Goal: Task Accomplishment & Management: Manage account settings

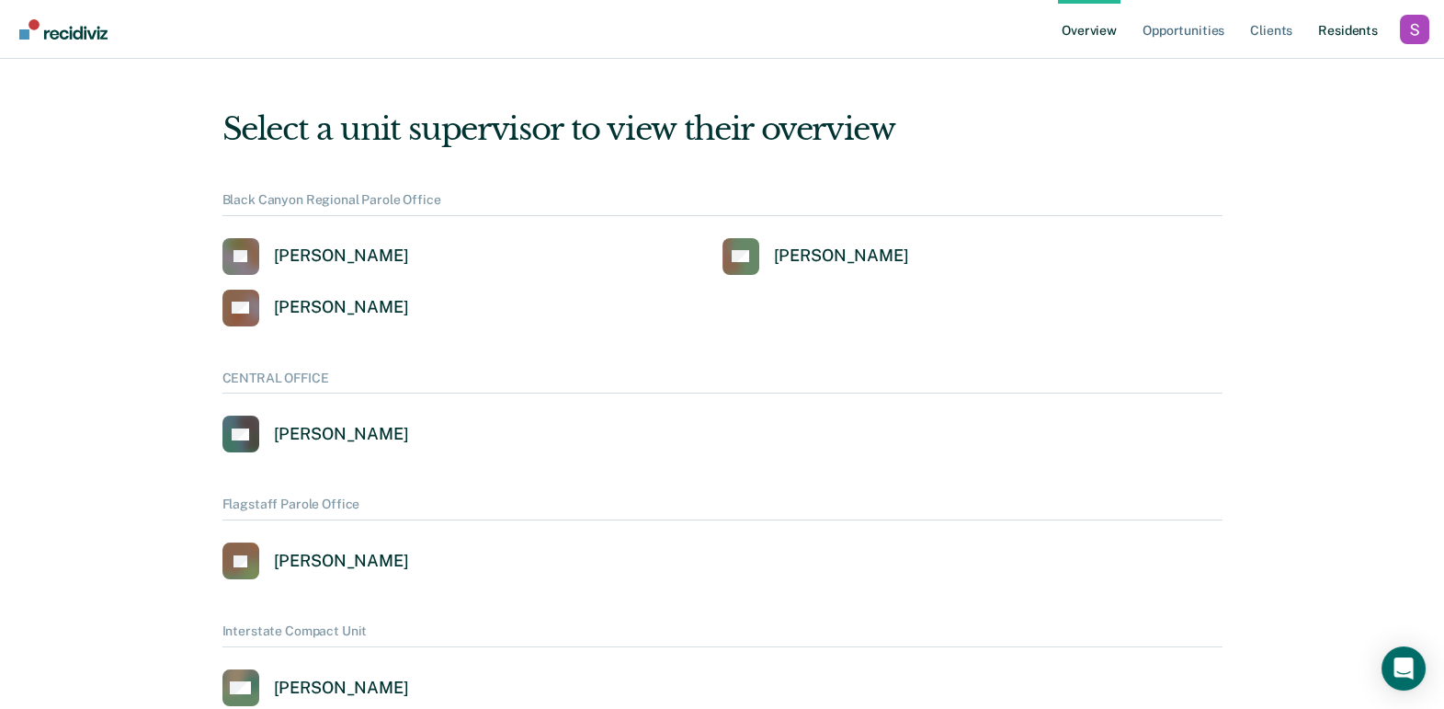
click at [1353, 39] on link "Resident s" at bounding box center [1347, 29] width 67 height 59
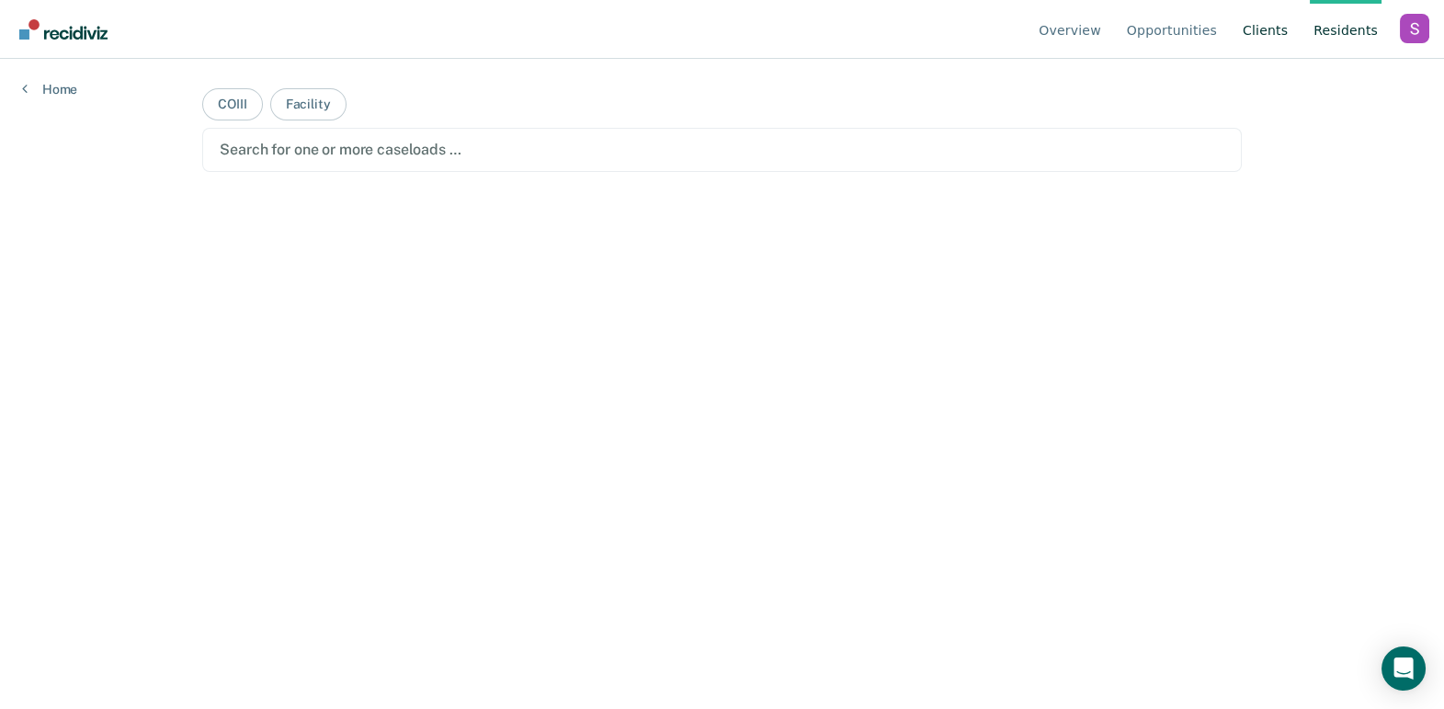
click at [1272, 22] on link "Client s" at bounding box center [1265, 29] width 52 height 59
click at [1404, 27] on div "Profile dropdown button" at bounding box center [1414, 28] width 29 height 29
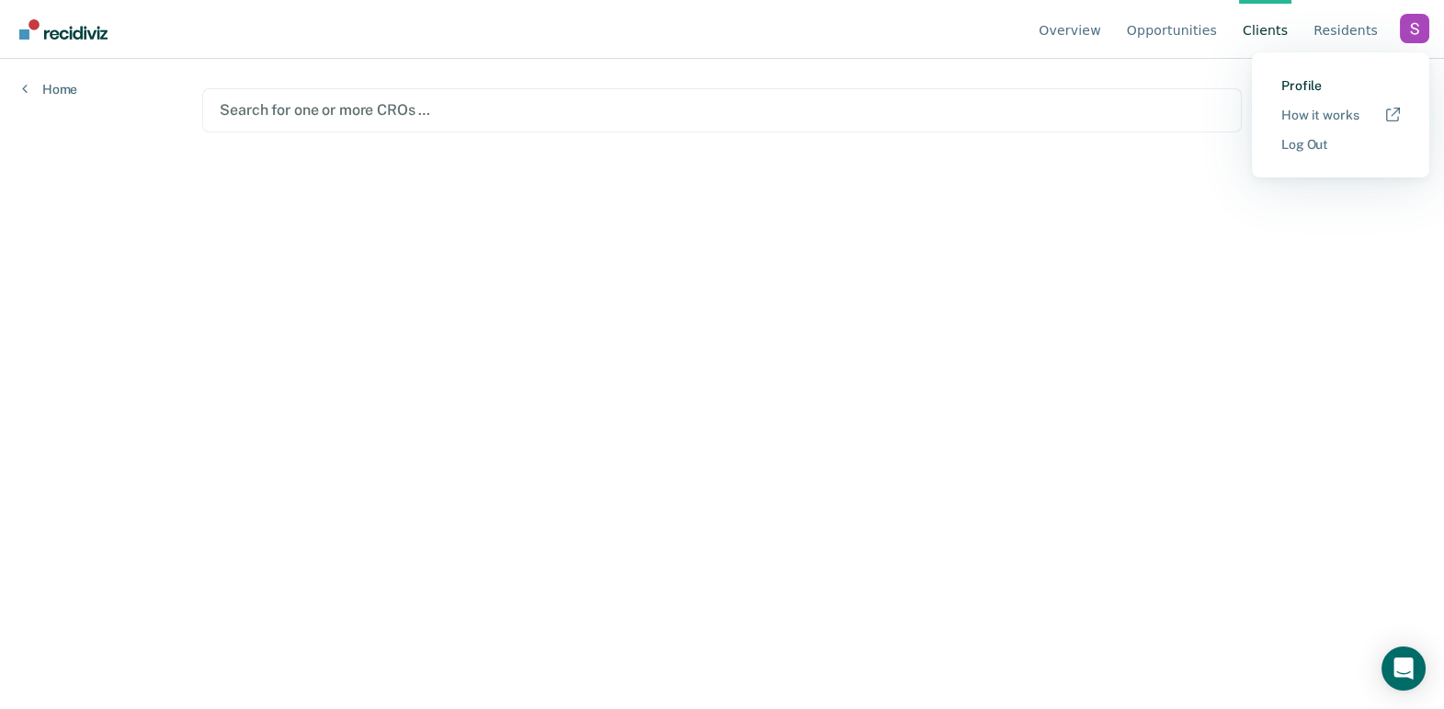
click at [1322, 88] on link "Profile" at bounding box center [1340, 86] width 119 height 16
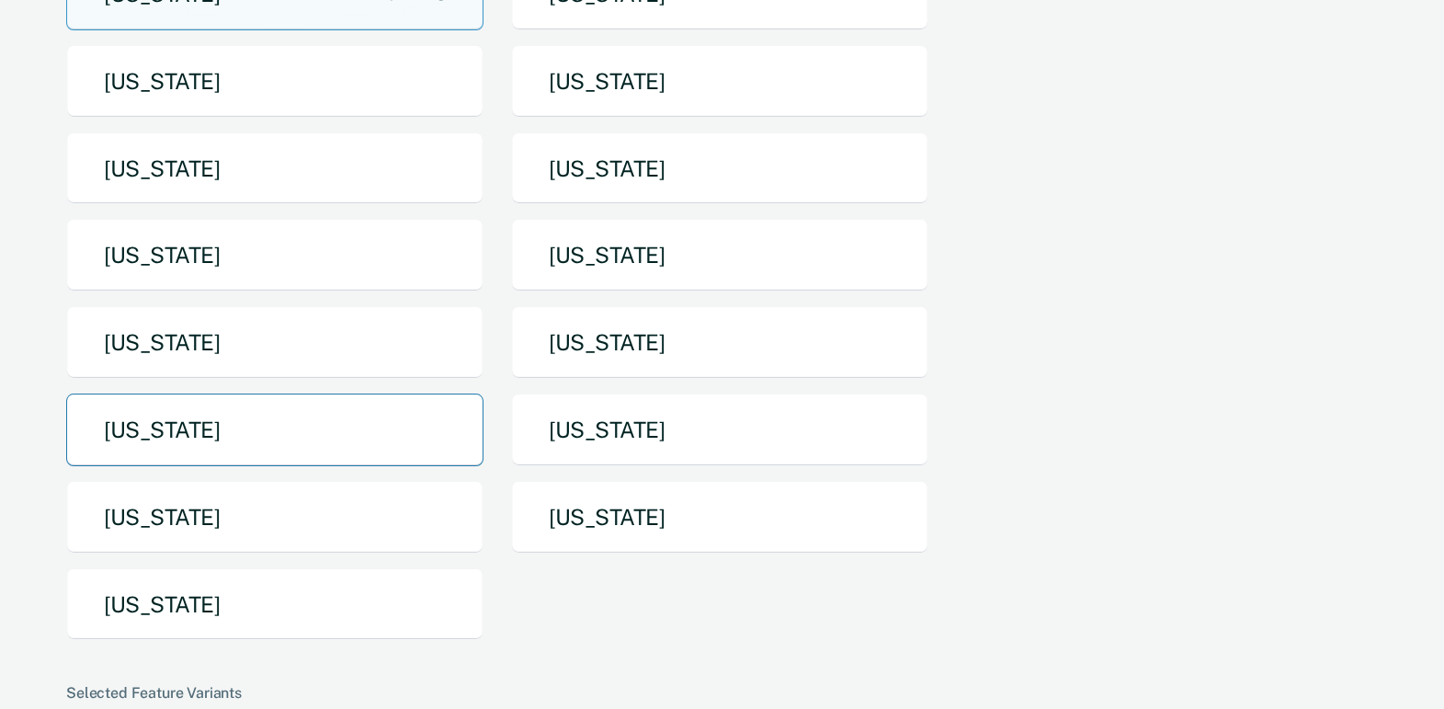
scroll to position [340, 0]
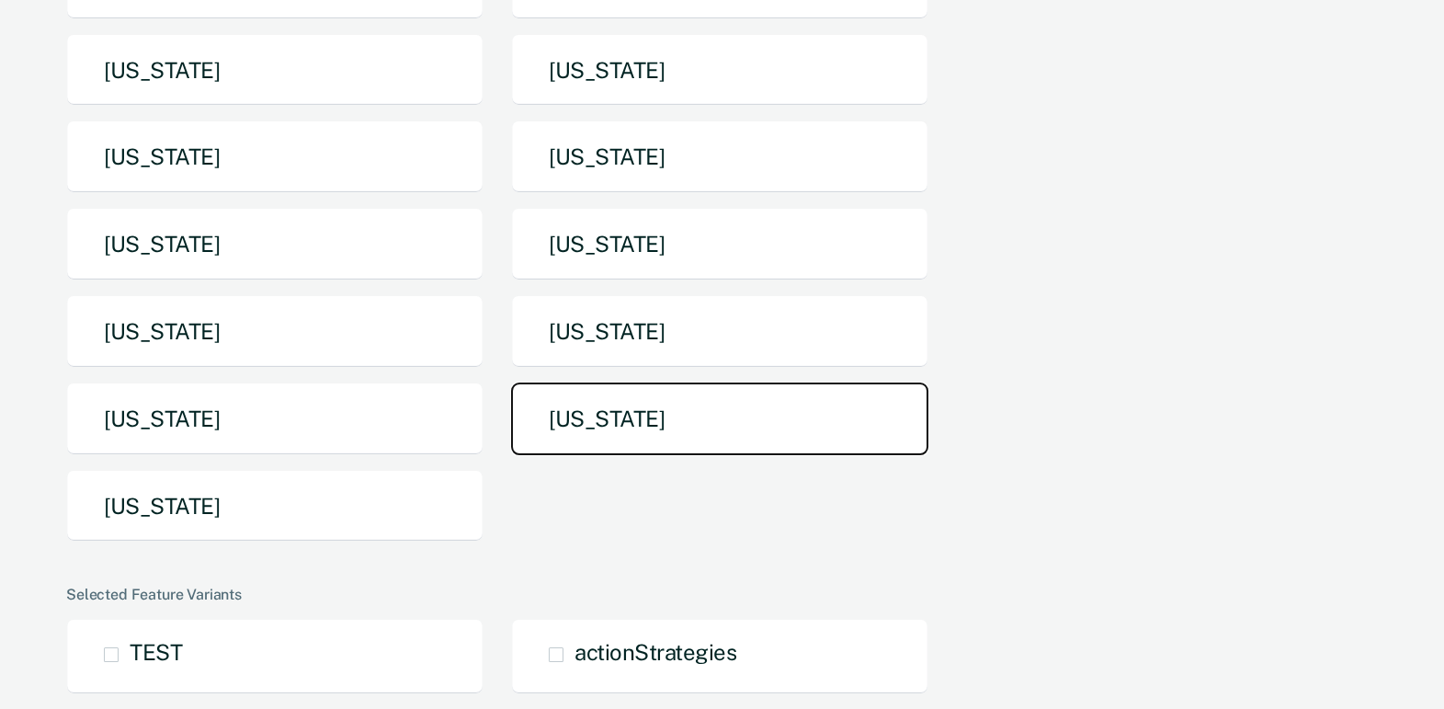
click at [555, 419] on button "[US_STATE]" at bounding box center [719, 418] width 417 height 73
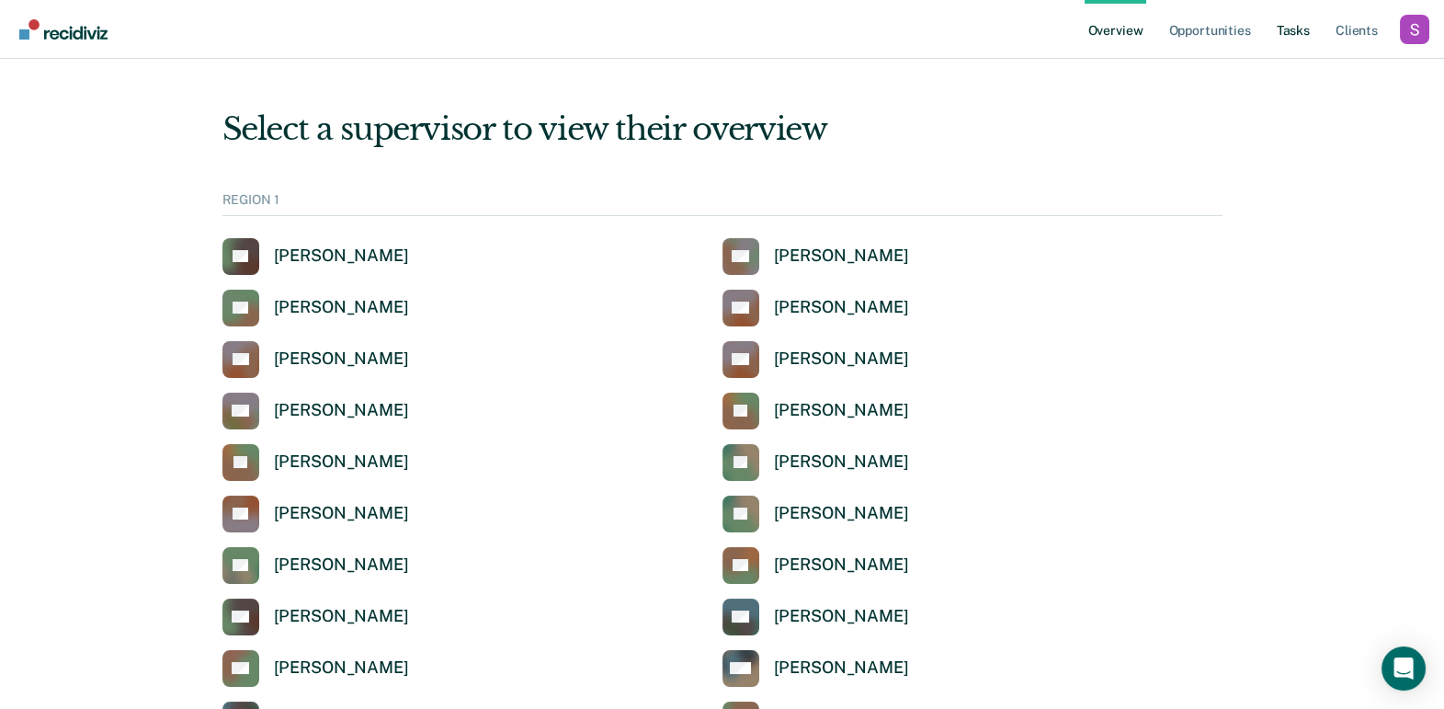
click at [1297, 17] on link "Tasks" at bounding box center [1293, 29] width 40 height 59
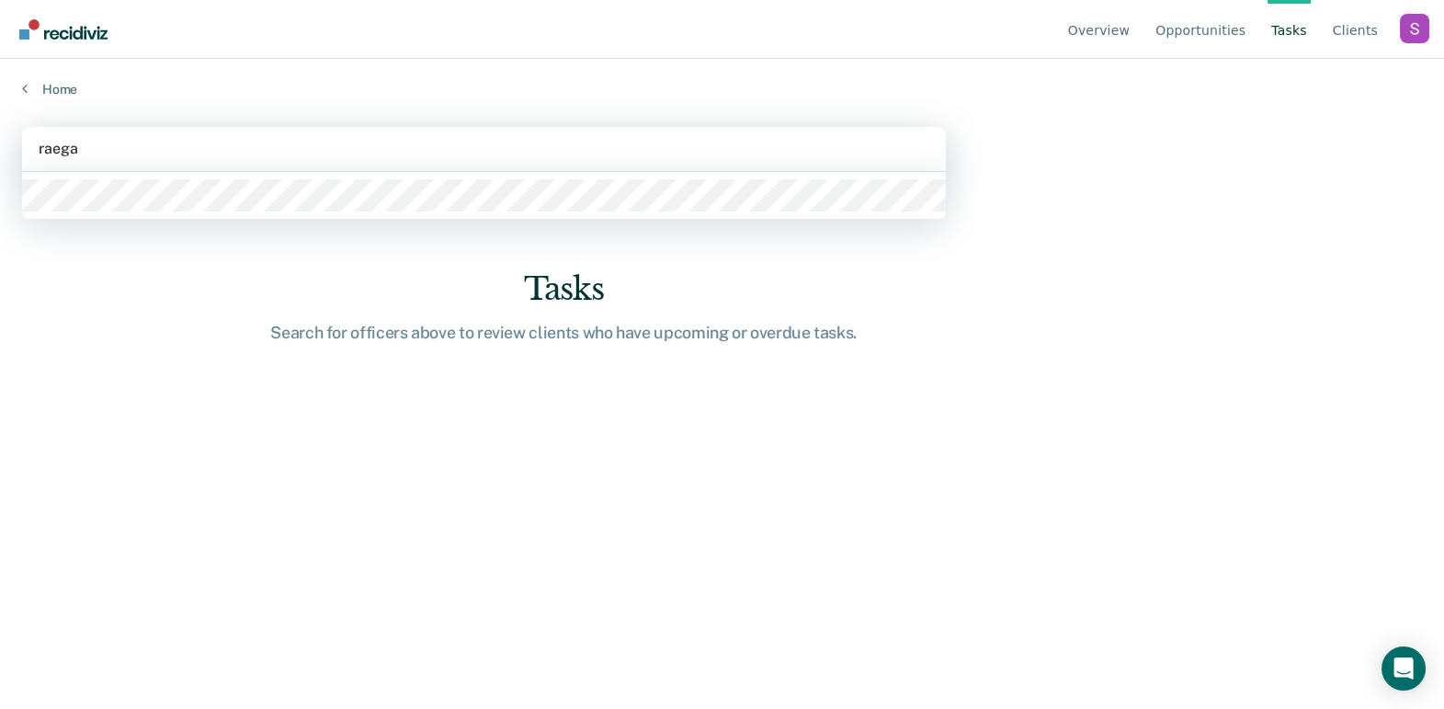
type input "raegan"
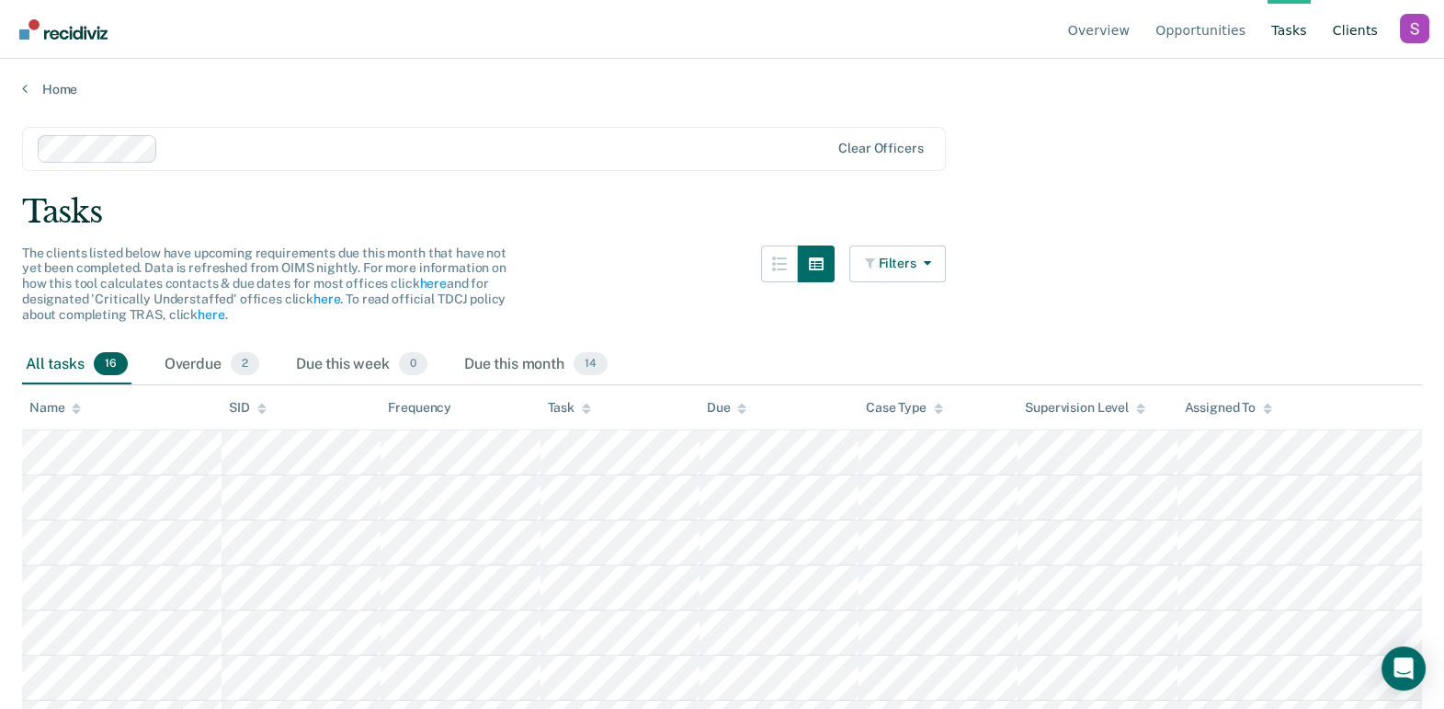
click at [1363, 39] on link "Client s" at bounding box center [1355, 29] width 52 height 59
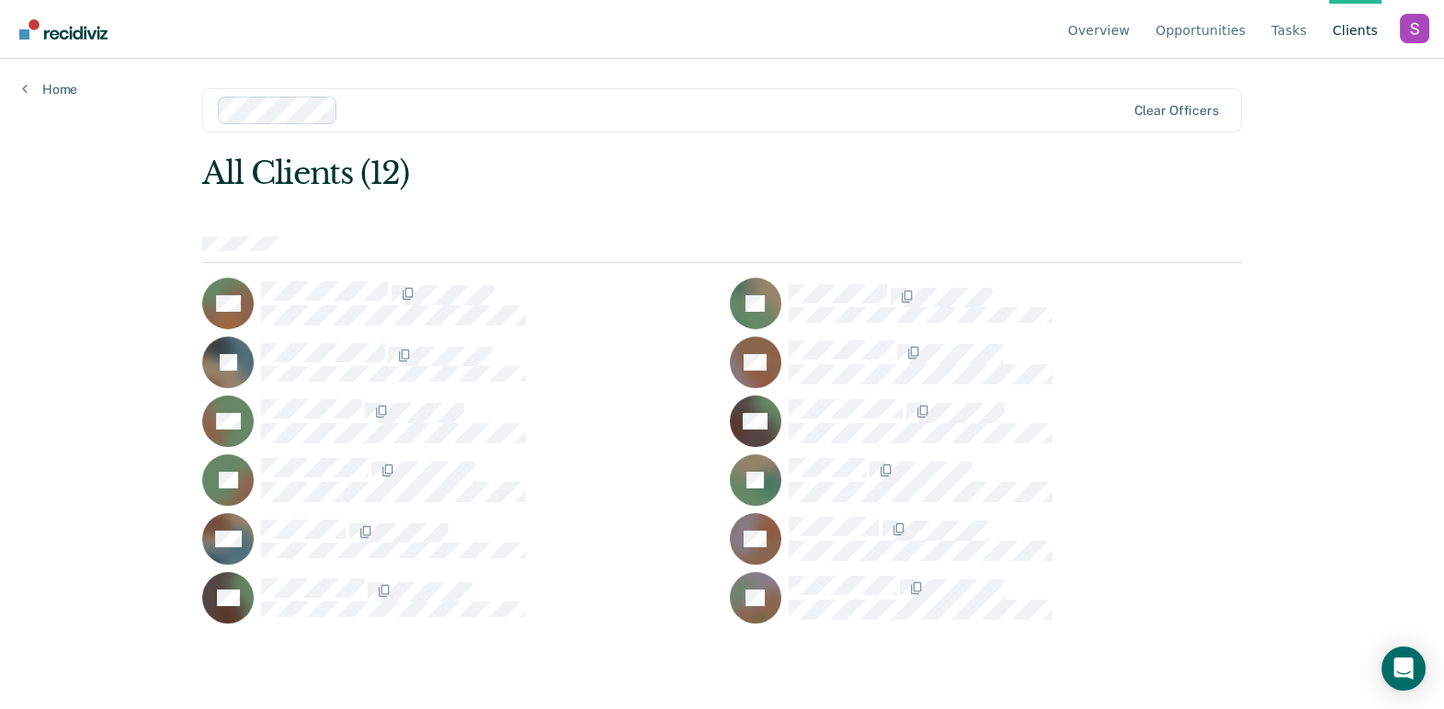
click at [1004, 193] on div "All Clients (12) KD JD JE GF RH CH JH PJ BM AP CP JR" at bounding box center [721, 388] width 1038 height 469
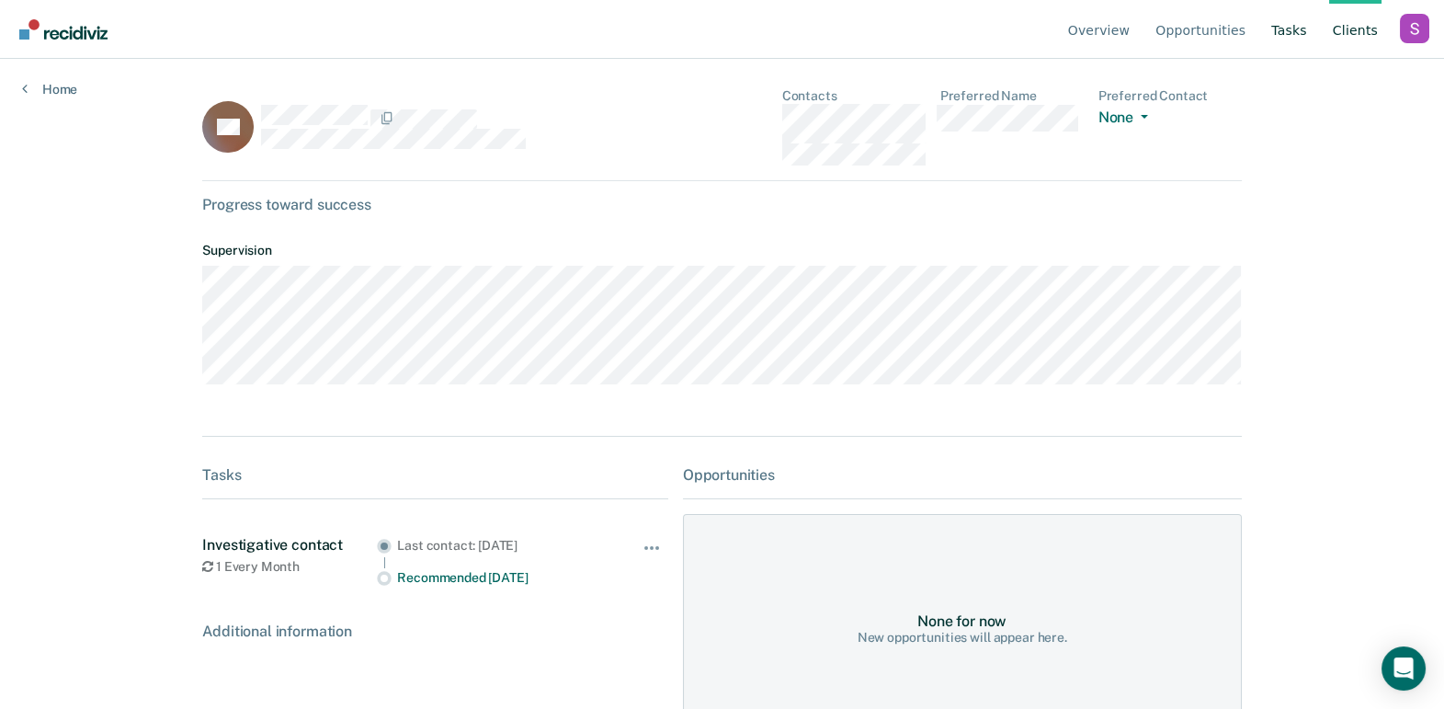
click at [1269, 36] on link "Tasks" at bounding box center [1288, 29] width 43 height 59
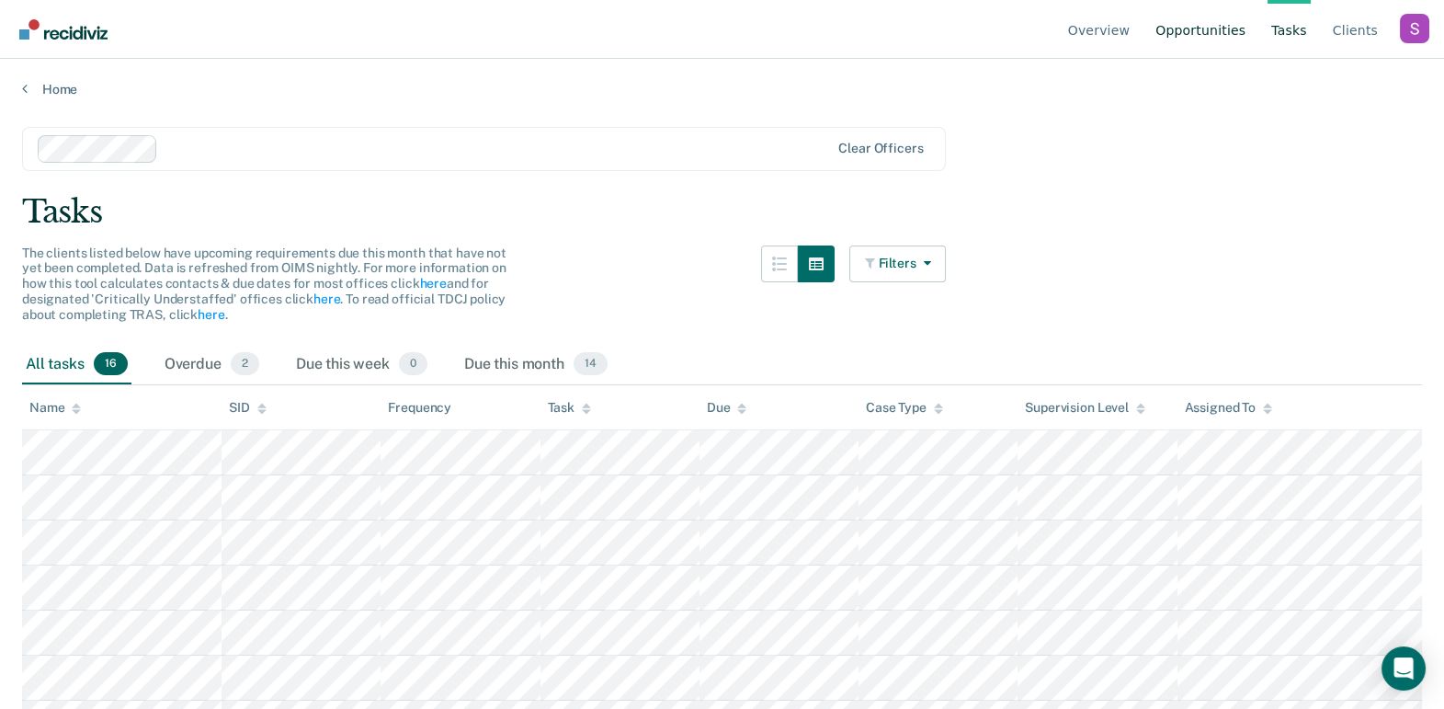
click at [1237, 36] on link "Opportunities" at bounding box center [1199, 29] width 97 height 59
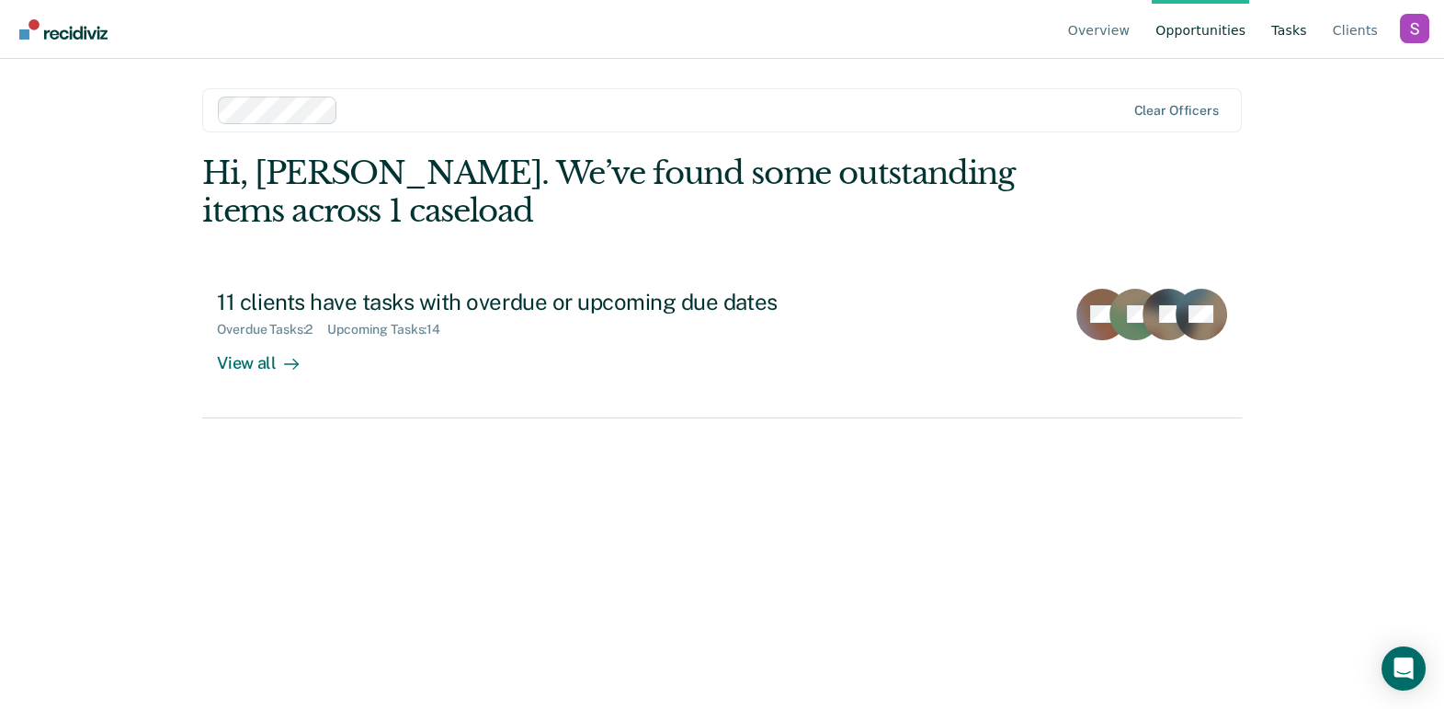
click at [1282, 25] on link "Tasks" at bounding box center [1288, 29] width 43 height 59
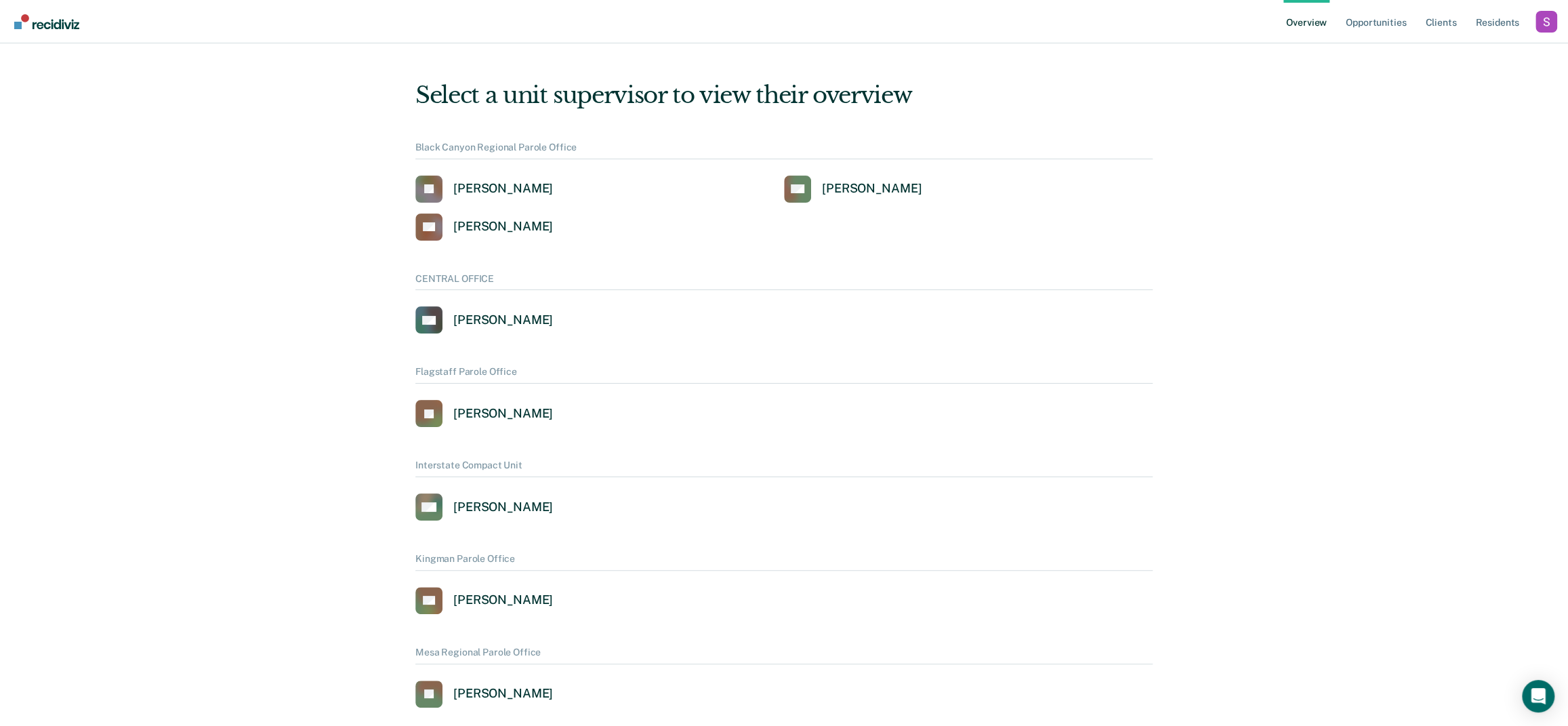
click at [1551, 17] on div "Profile dropdown button" at bounding box center [1546, 21] width 21 height 21
click at [1478, 62] on link "Profile" at bounding box center [1492, 62] width 88 height 12
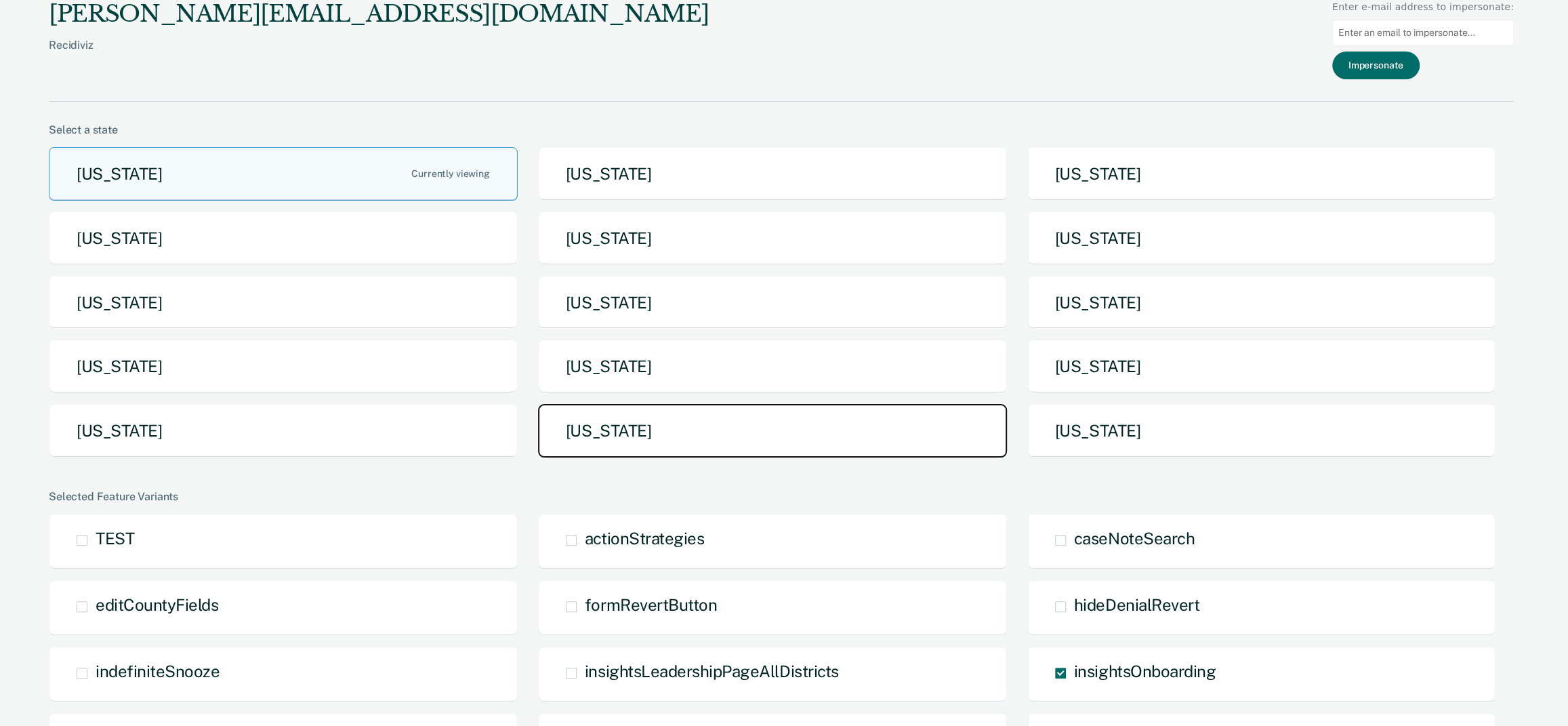
click at [761, 440] on button "[US_STATE]" at bounding box center [773, 431] width 469 height 54
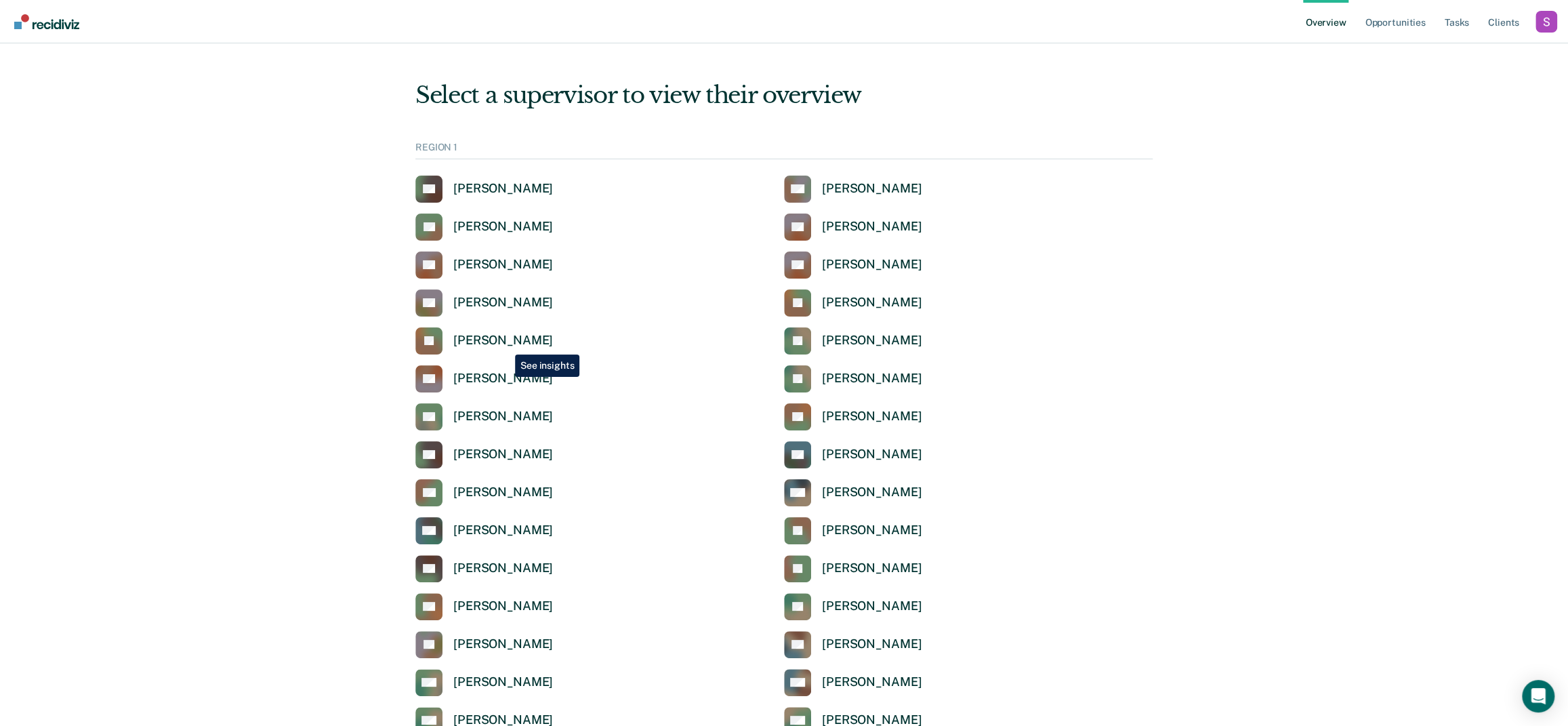
click at [505, 345] on div "Jonathan Convis" at bounding box center [503, 340] width 100 height 15
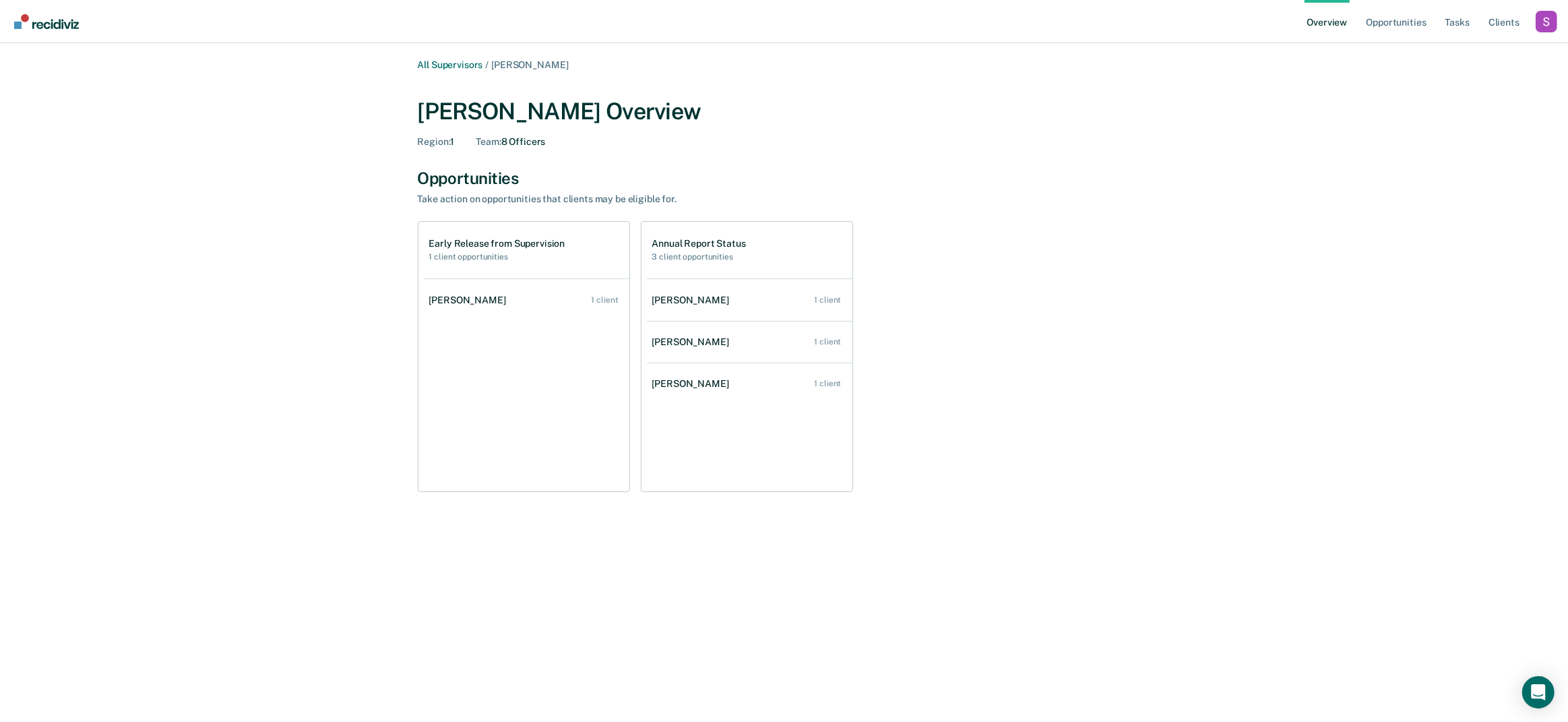
click at [1559, 28] on div "Overview Opportunities Tasks Client s Profile How it works Log Out" at bounding box center [784, 21] width 1568 height 43
click at [1546, 25] on div "Profile dropdown button" at bounding box center [1546, 21] width 21 height 21
click at [1479, 56] on link "Profile" at bounding box center [1492, 62] width 87 height 12
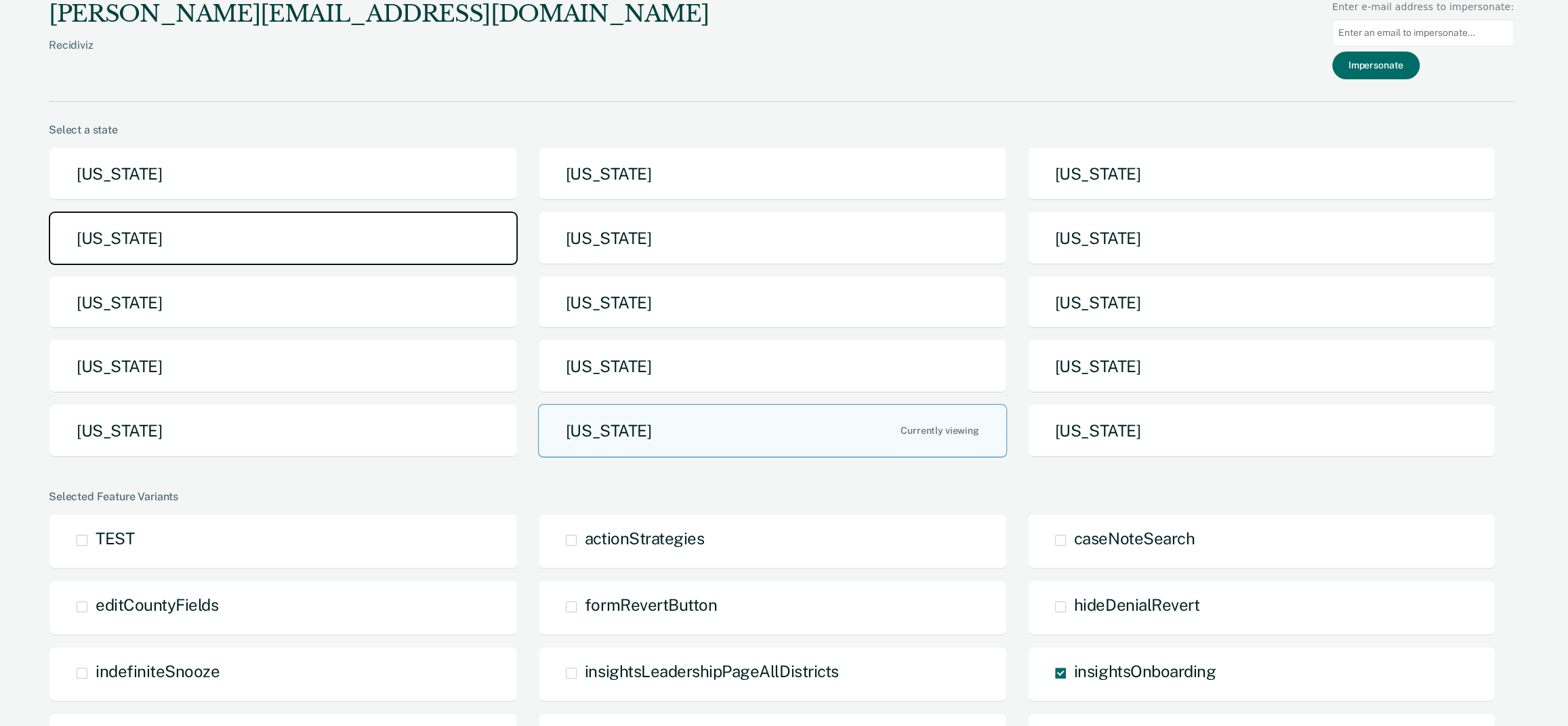
click at [228, 255] on button "[US_STATE]" at bounding box center [283, 238] width 469 height 54
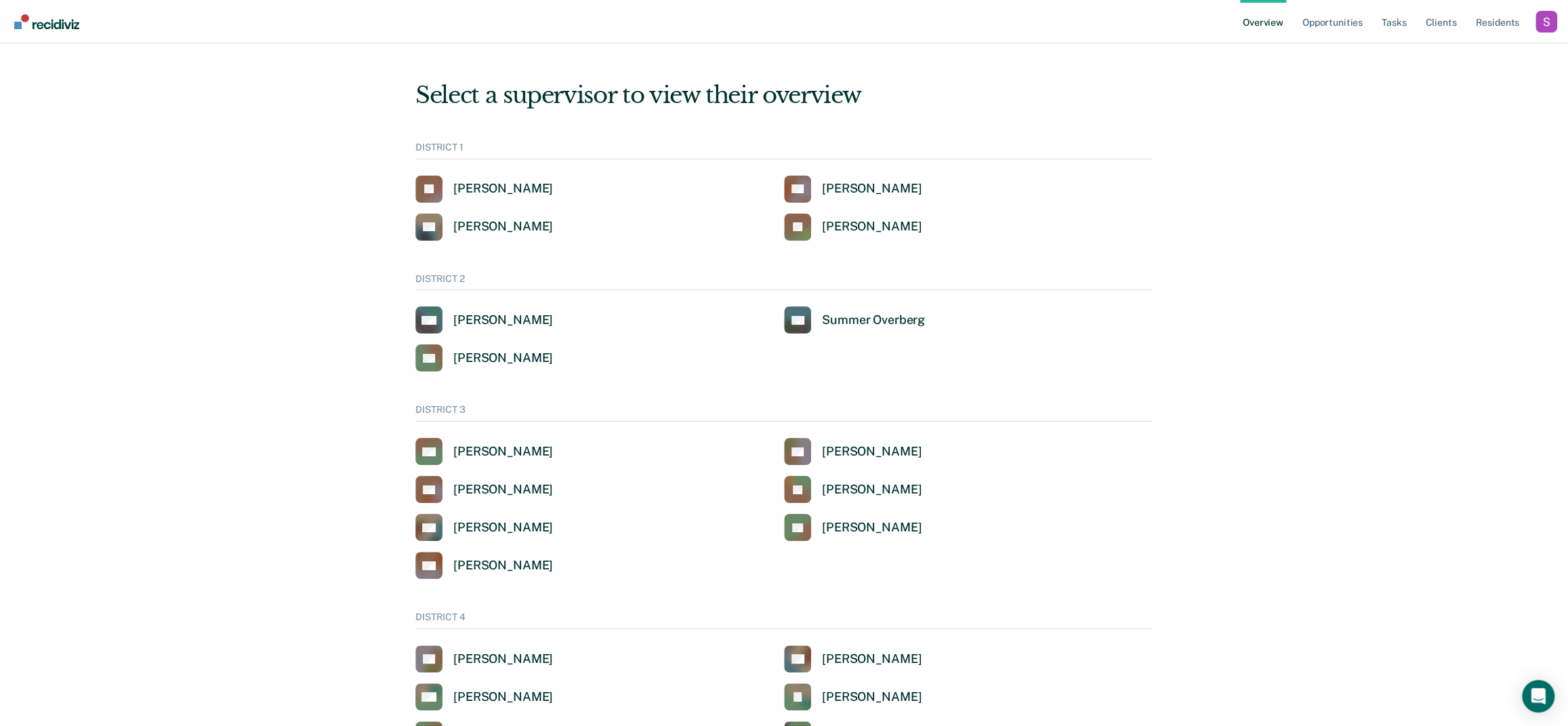
click at [615, 134] on div "Select a supervisor to view their overview DISTRICT 1 JA John Andrich CB Clinto…" at bounding box center [784, 667] width 814 height 1214
click at [1398, 29] on link "Tasks" at bounding box center [1394, 21] width 30 height 44
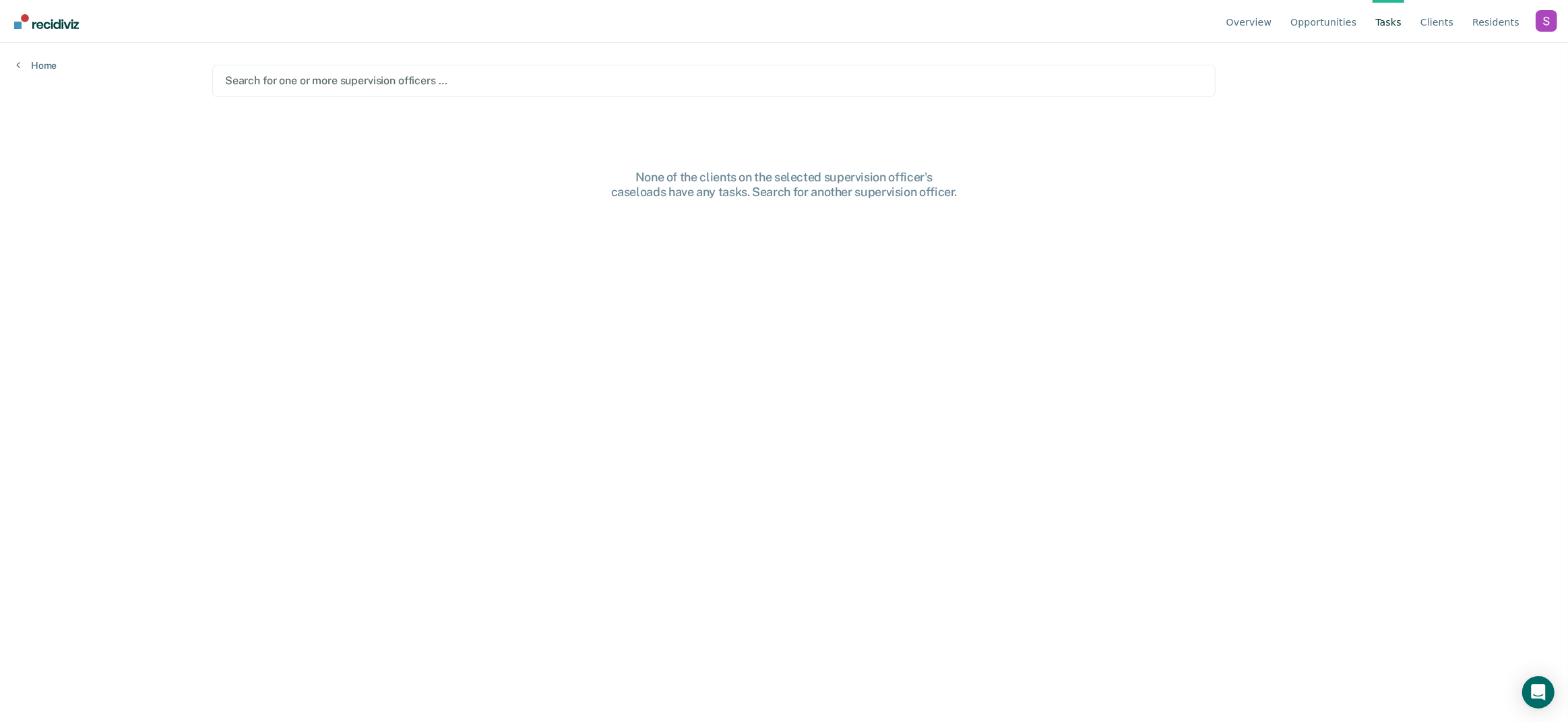
click at [571, 81] on div at bounding box center [714, 80] width 978 height 15
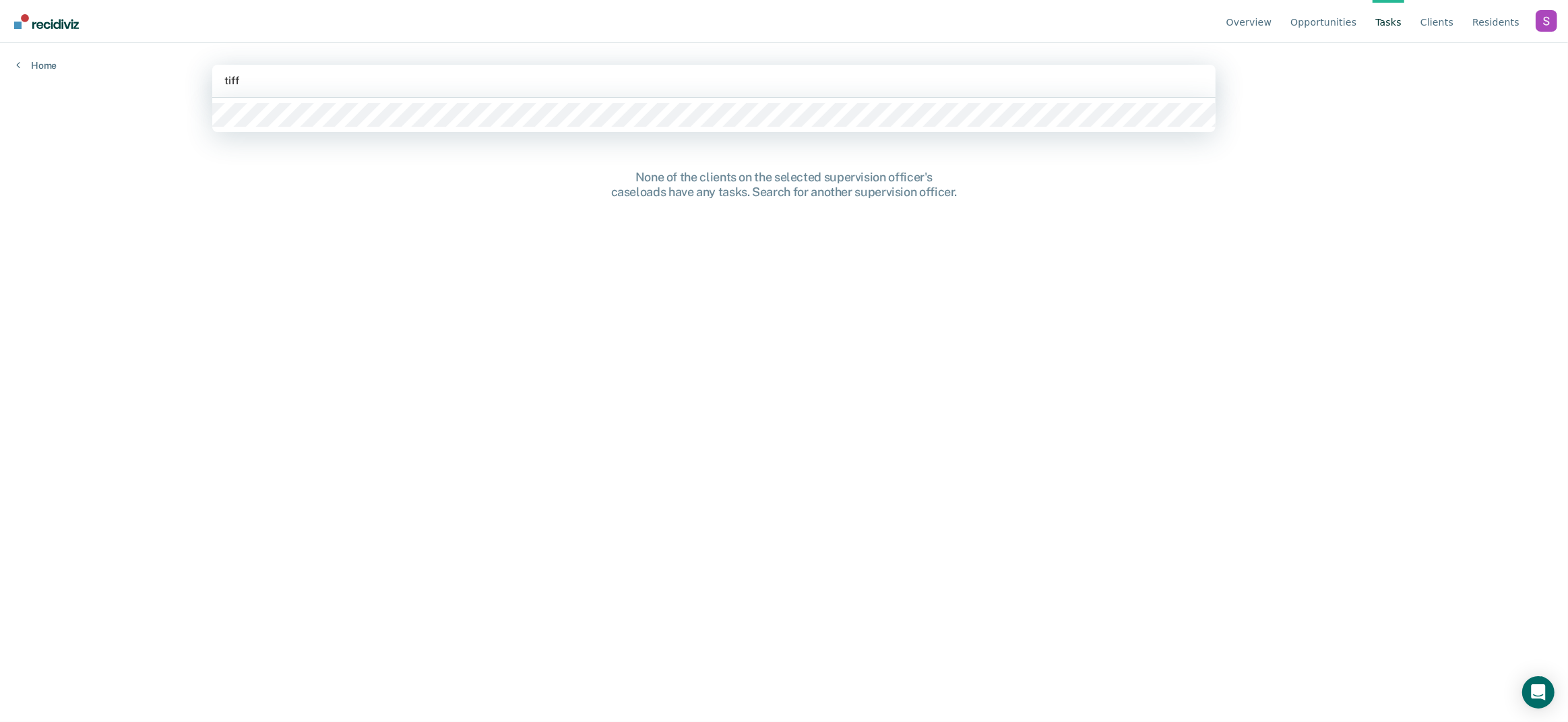
type input "tiffa"
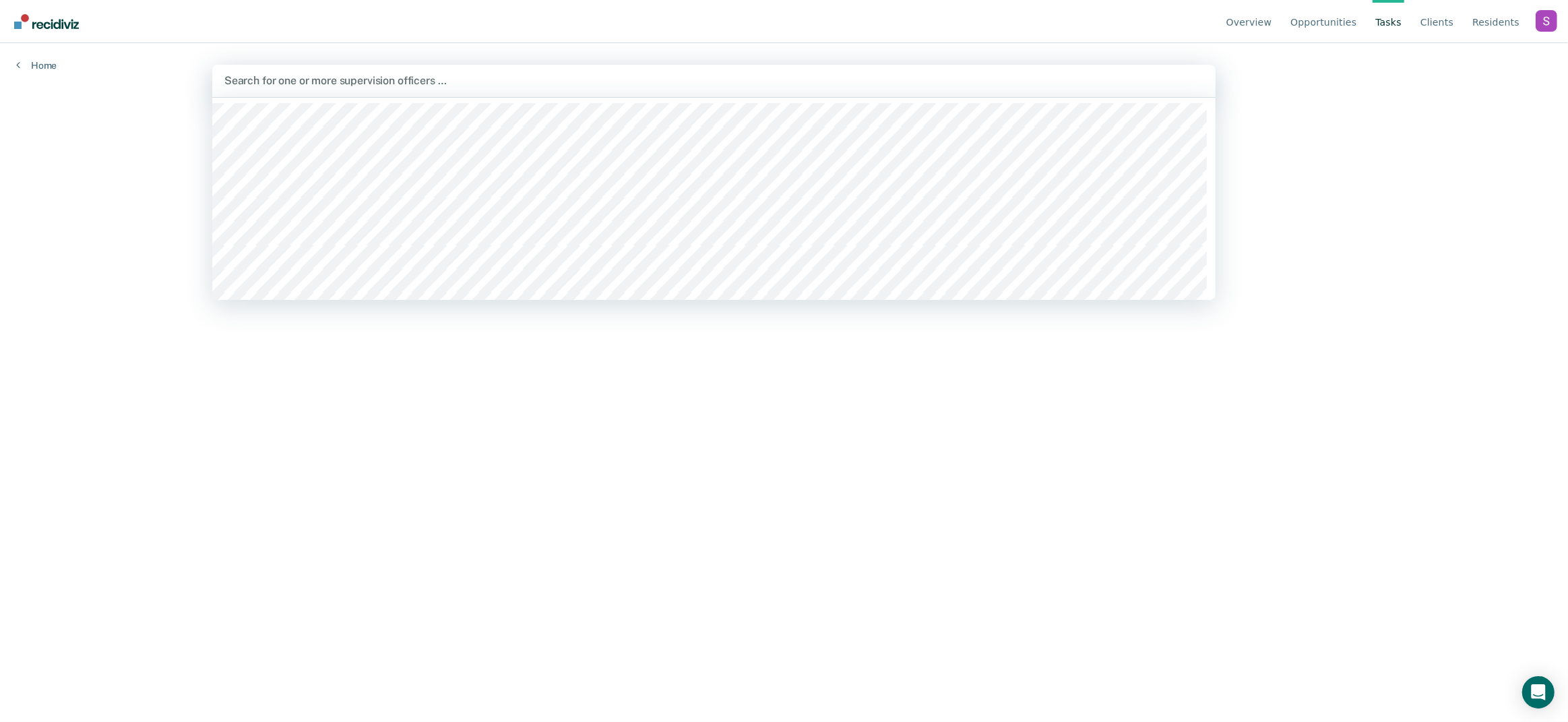
click at [1536, 21] on div "Profile dropdown button" at bounding box center [1546, 21] width 21 height 21
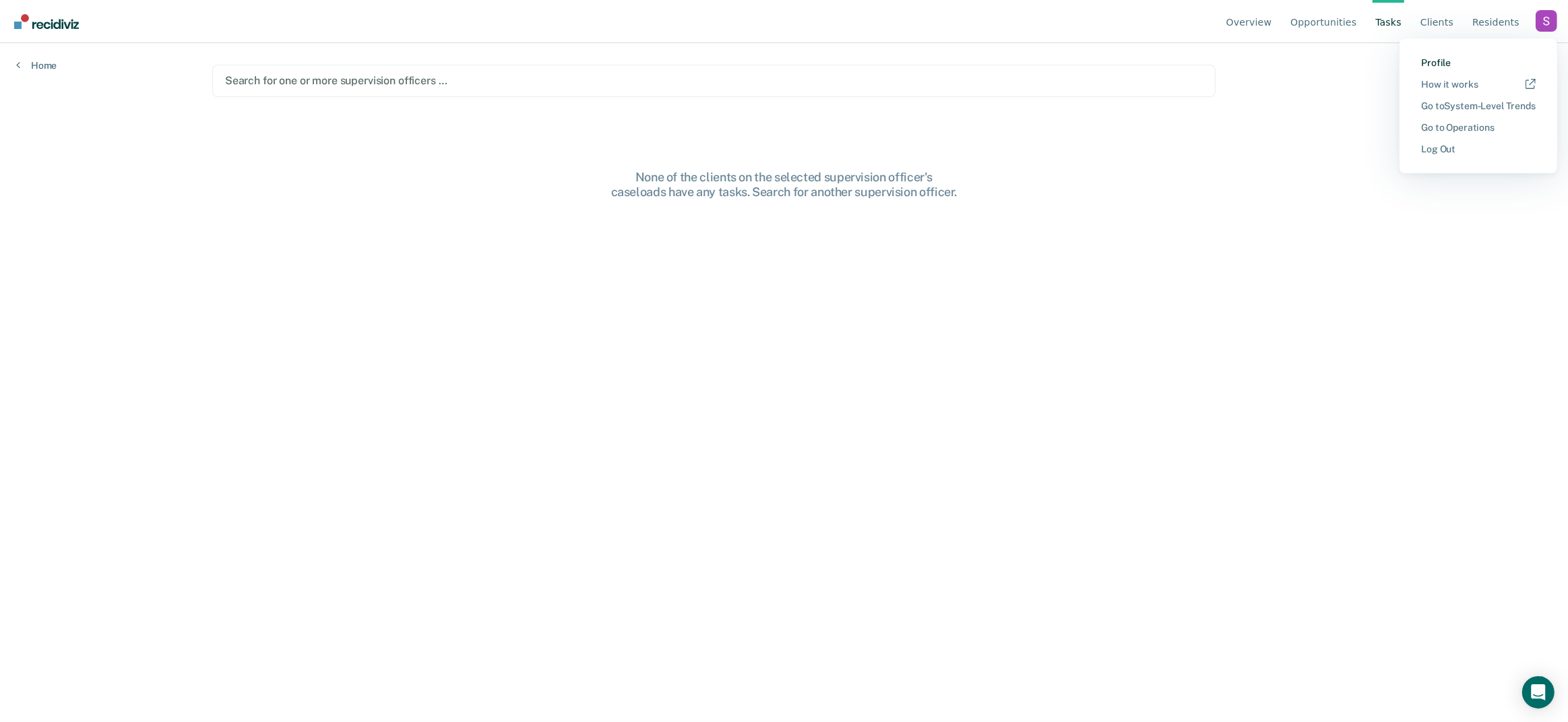
click at [1438, 64] on link "Profile" at bounding box center [1479, 63] width 114 height 12
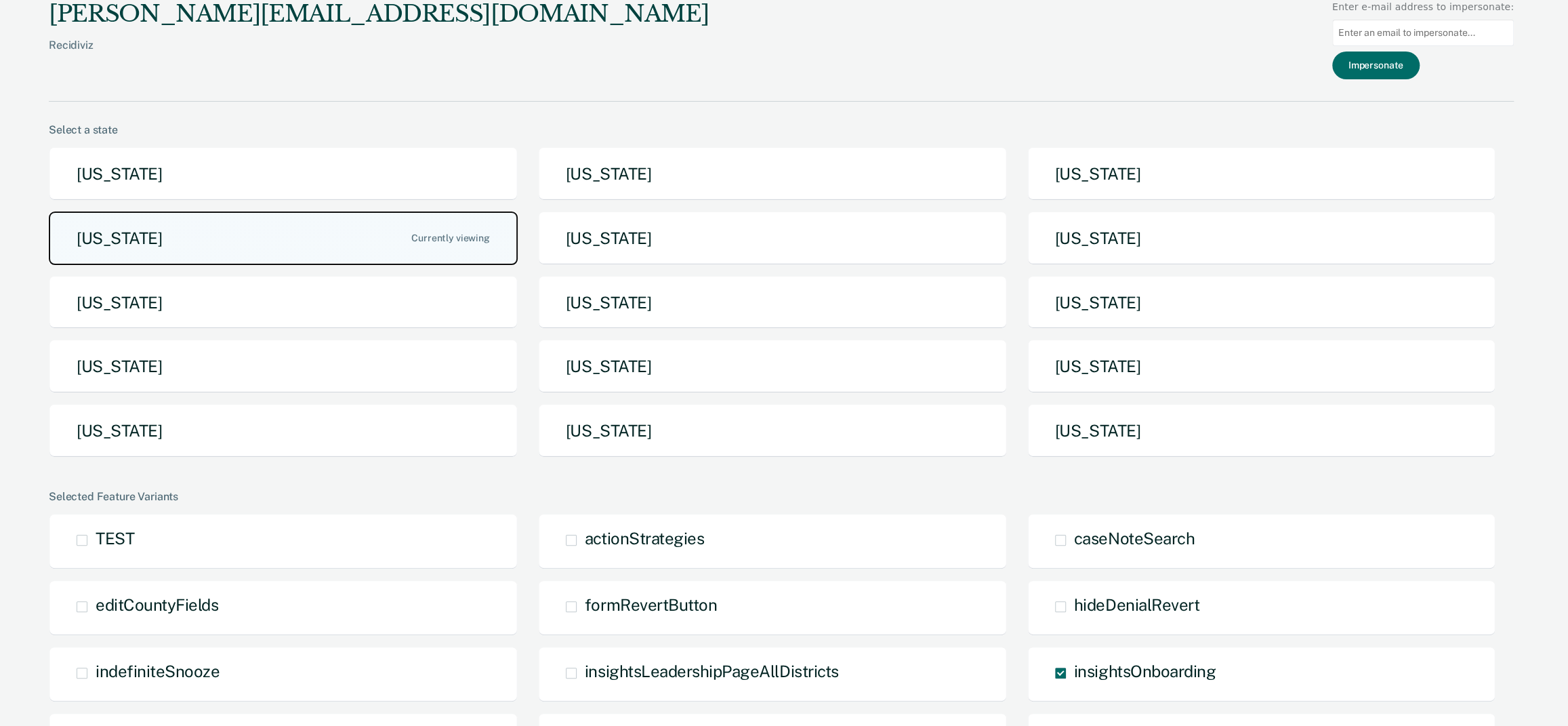
click at [197, 241] on button "[US_STATE]" at bounding box center [283, 238] width 469 height 54
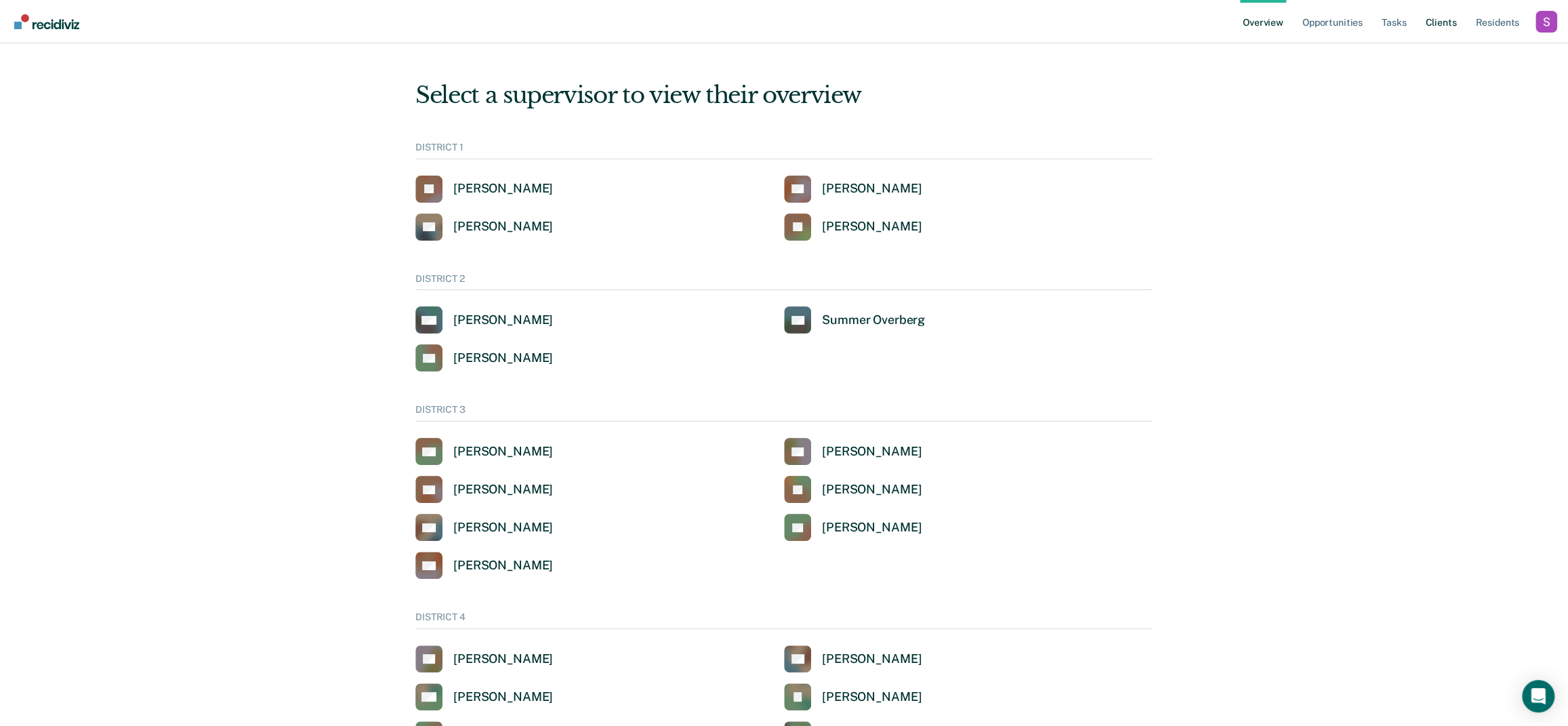
click at [1452, 14] on link "Client s" at bounding box center [1441, 21] width 37 height 44
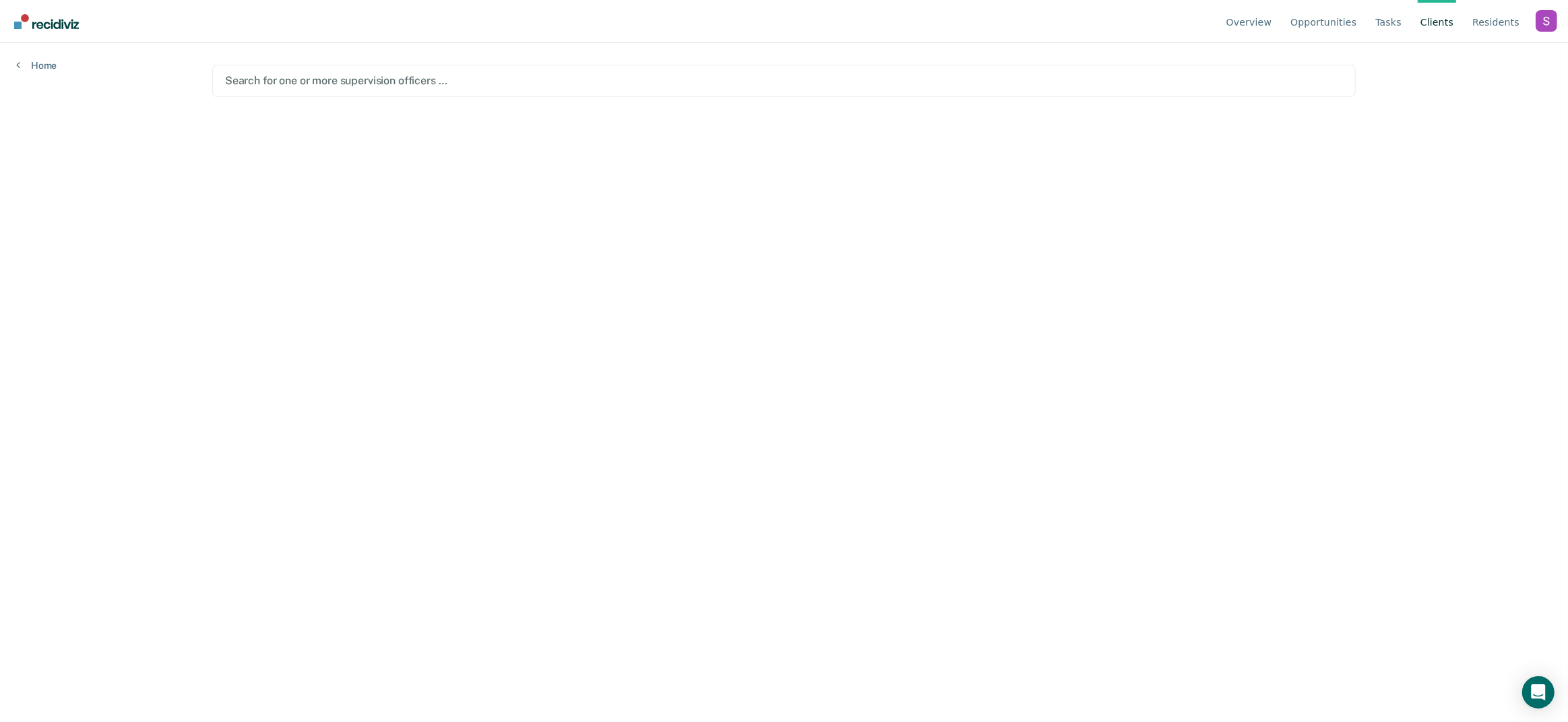
click at [423, 70] on div "Search for one or more supervision officers …" at bounding box center [783, 81] width 1143 height 32
click at [314, 92] on div "Search for one or more supervision officers …" at bounding box center [783, 81] width 1143 height 32
click at [314, 92] on div "Search for one or more supervision officers …" at bounding box center [783, 81] width 1143 height 32
click at [315, 84] on div at bounding box center [784, 80] width 1118 height 15
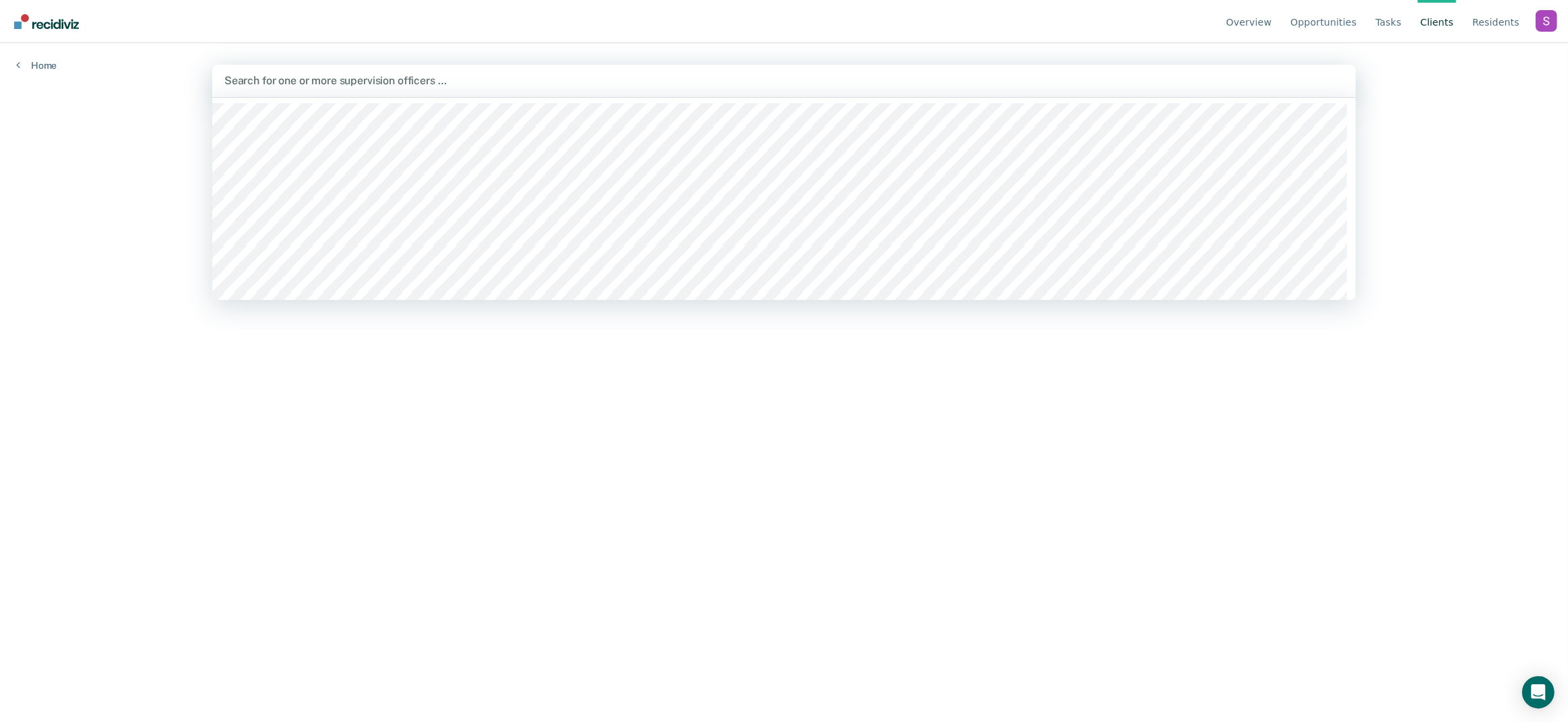
click at [345, 75] on div at bounding box center [784, 80] width 1119 height 15
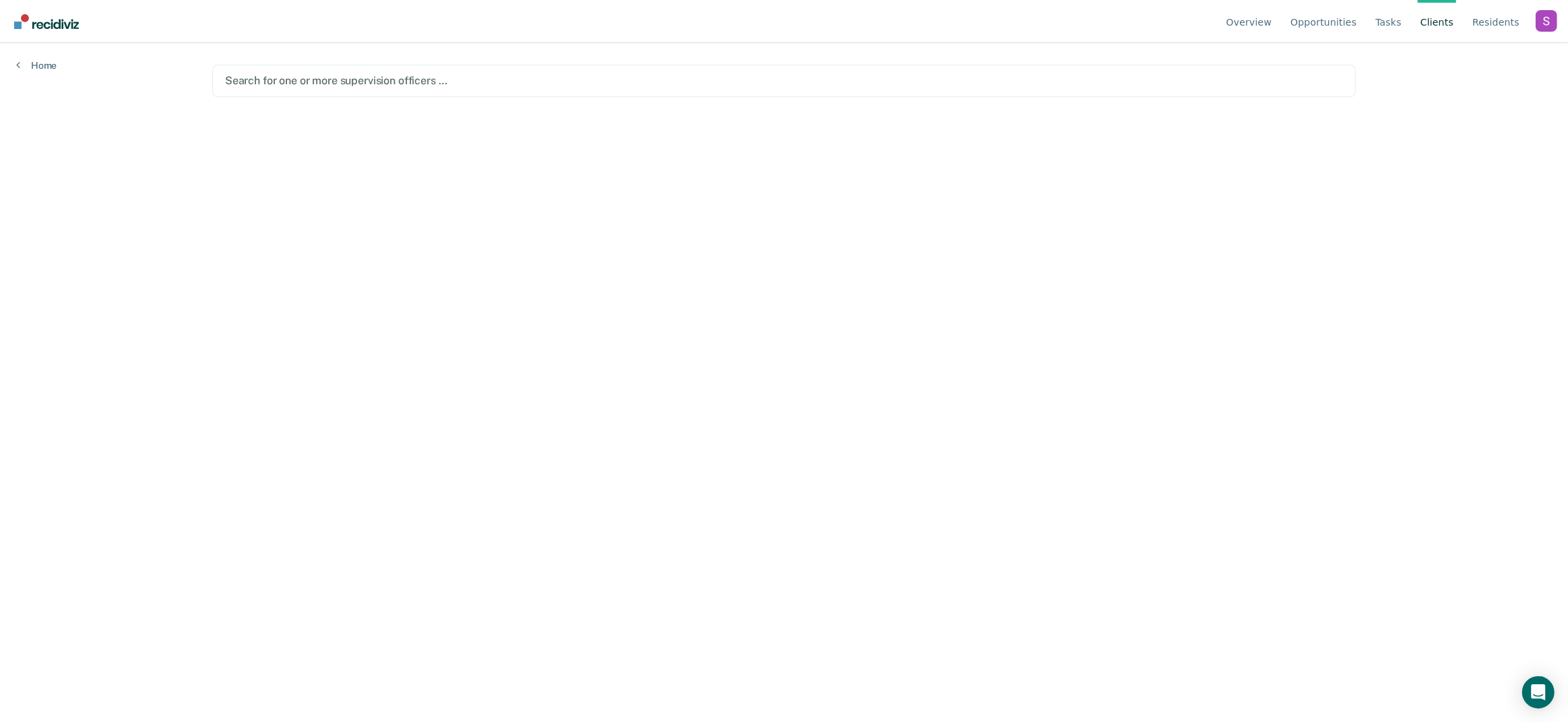
click at [356, 90] on div "Search for one or more supervision officers …" at bounding box center [783, 81] width 1143 height 32
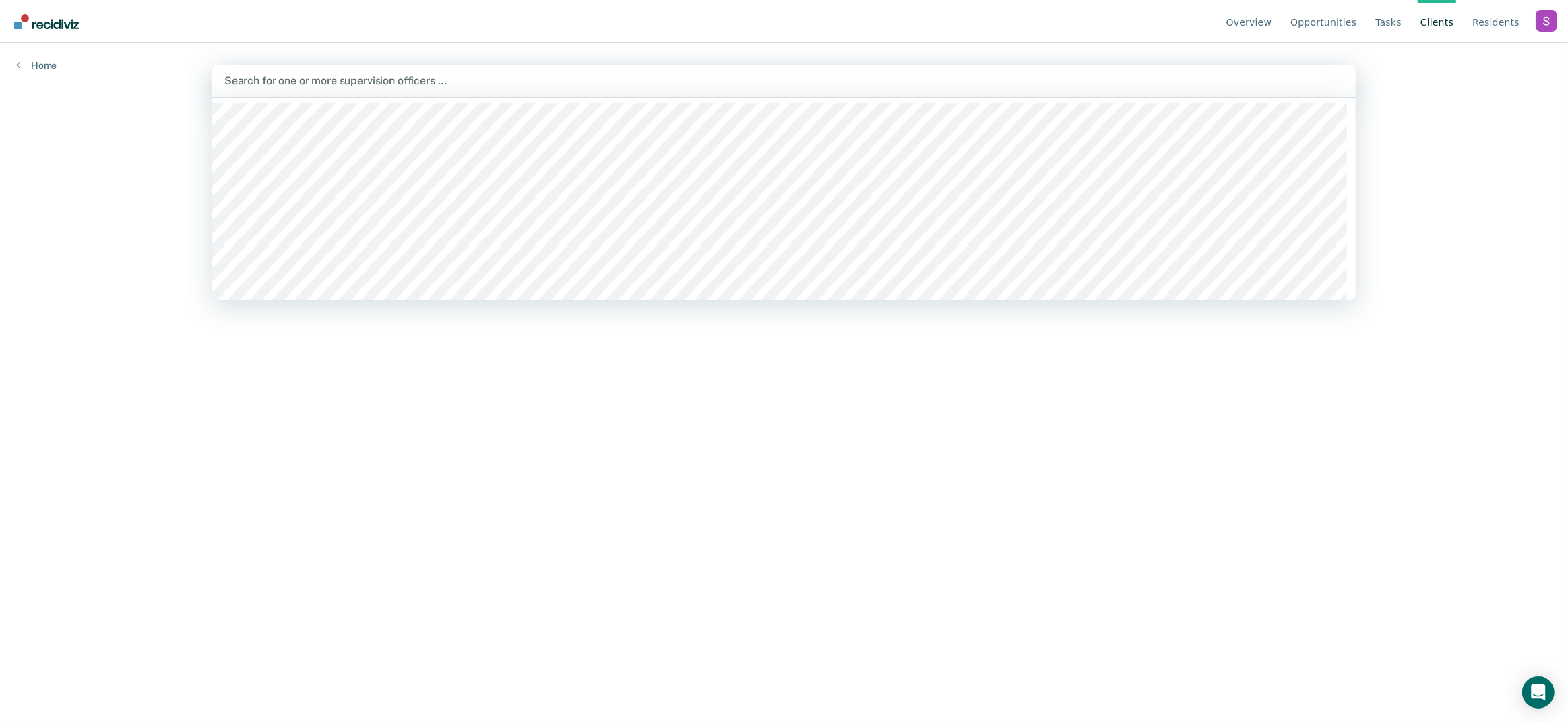
click at [641, 79] on div at bounding box center [784, 80] width 1119 height 15
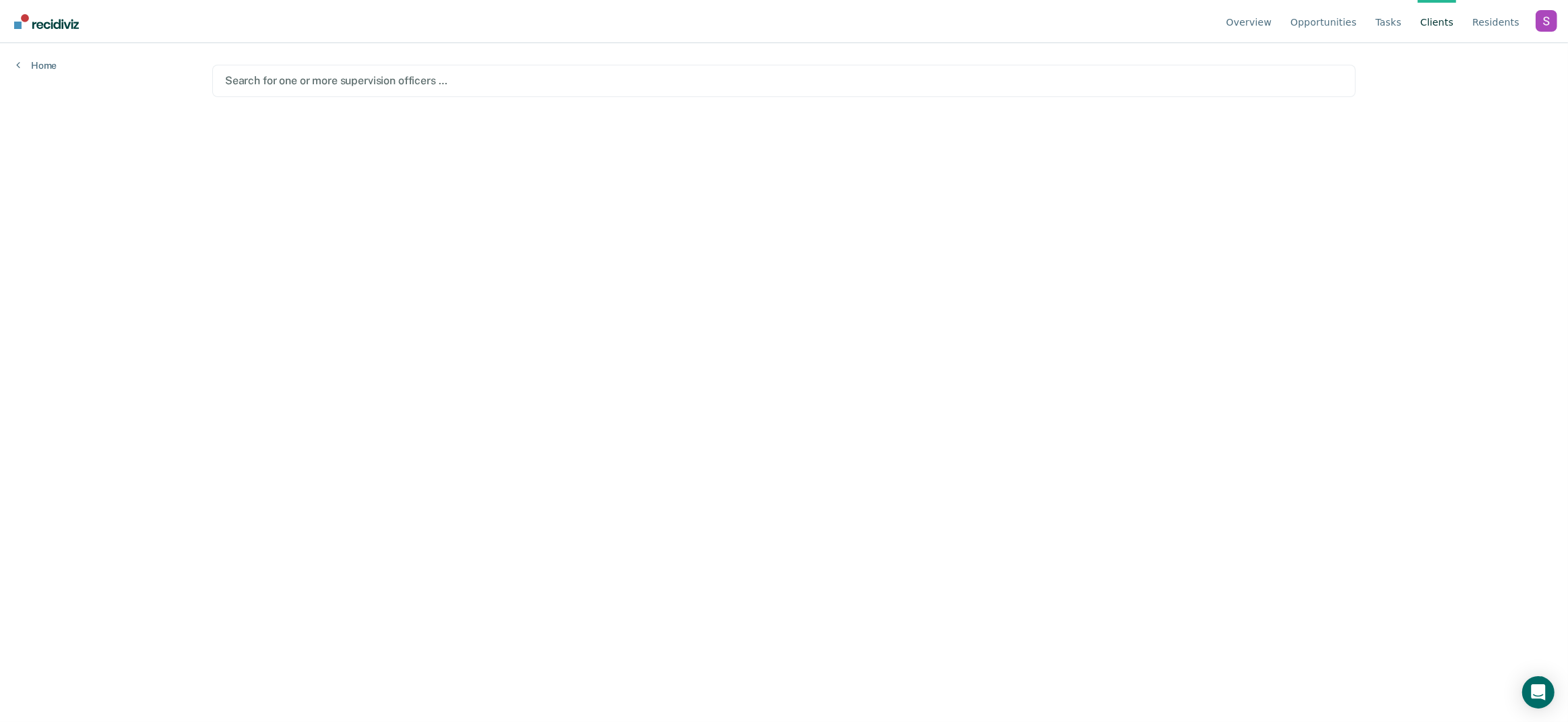
click at [641, 79] on div at bounding box center [784, 80] width 1118 height 15
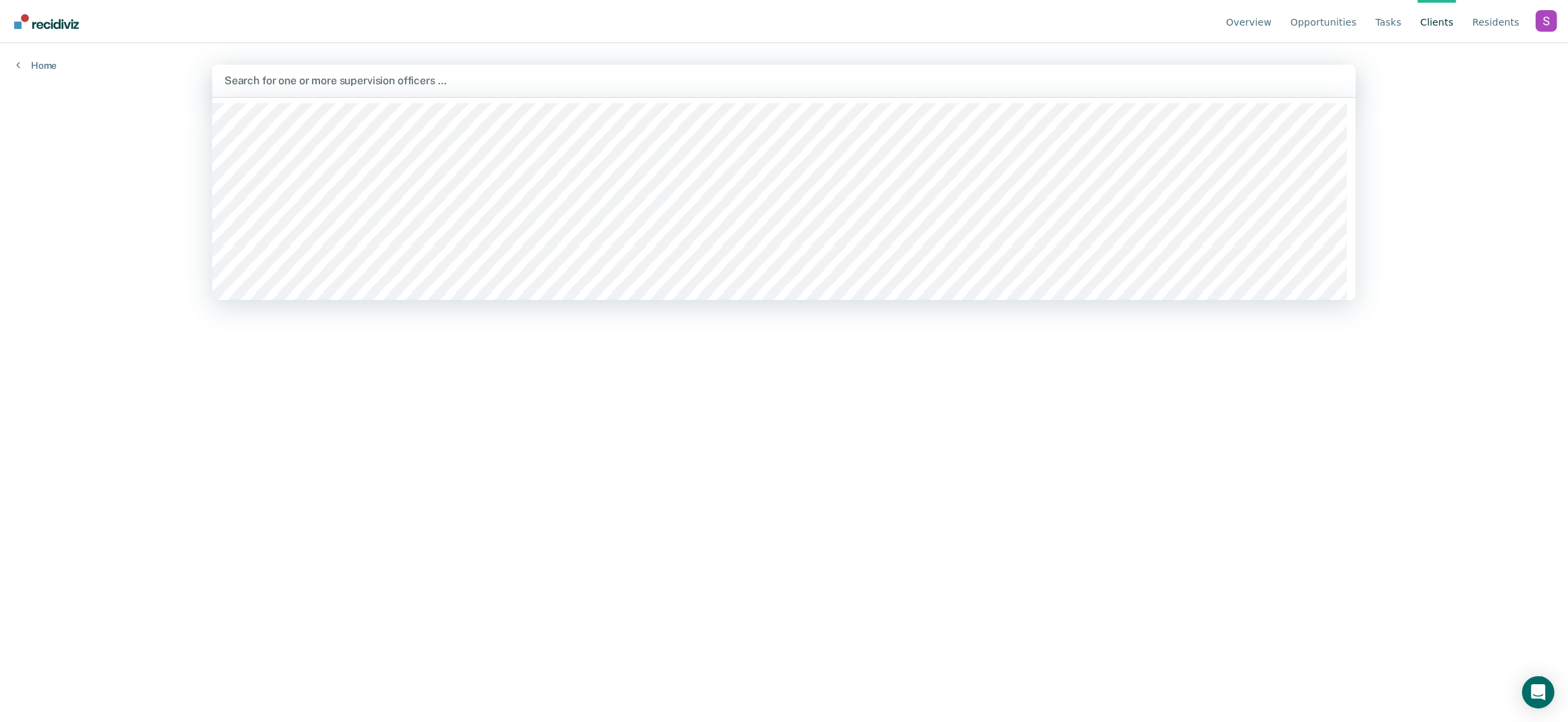
click at [641, 79] on div at bounding box center [784, 80] width 1119 height 15
click at [637, 81] on div at bounding box center [784, 80] width 1119 height 15
click at [44, 56] on div "Home" at bounding box center [36, 57] width 73 height 29
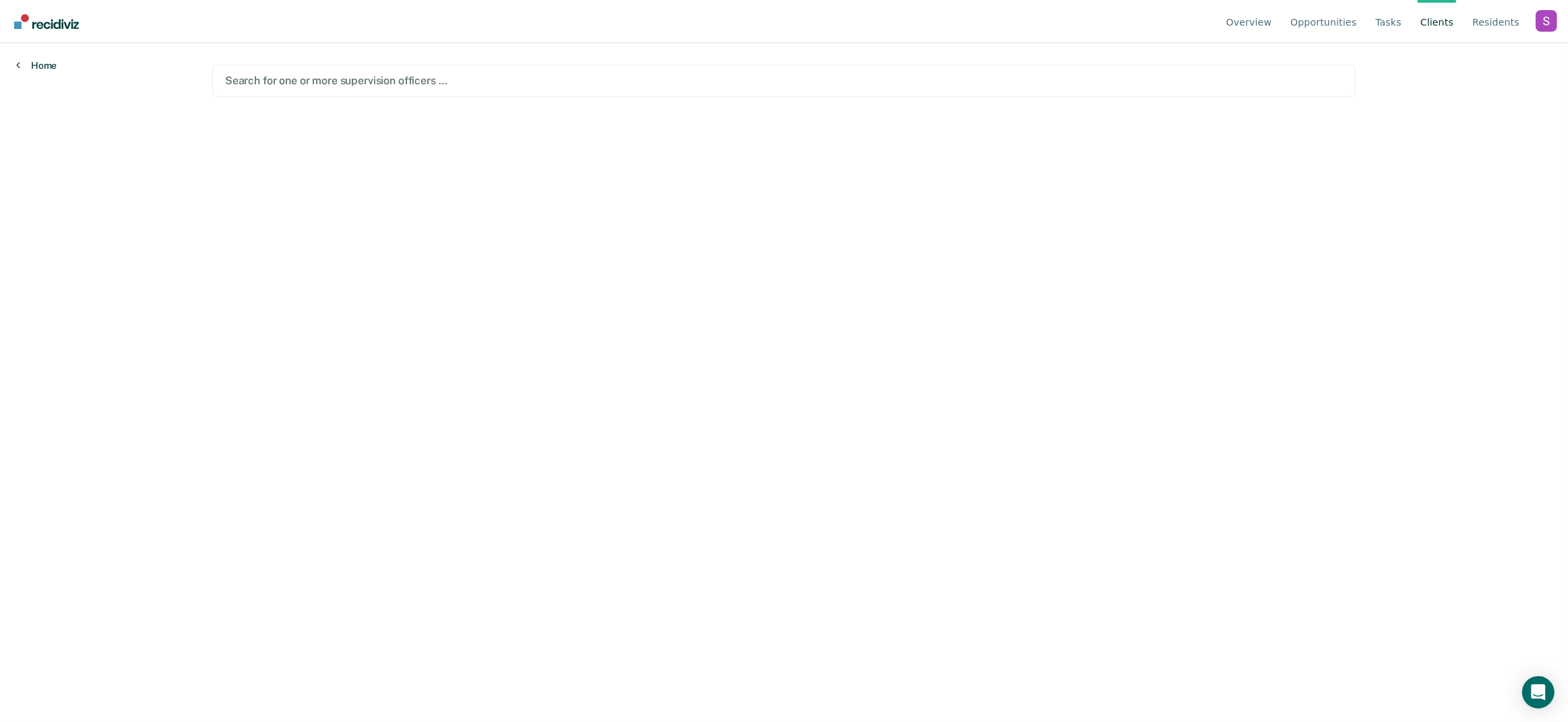
click at [44, 69] on link "Home" at bounding box center [36, 65] width 40 height 12
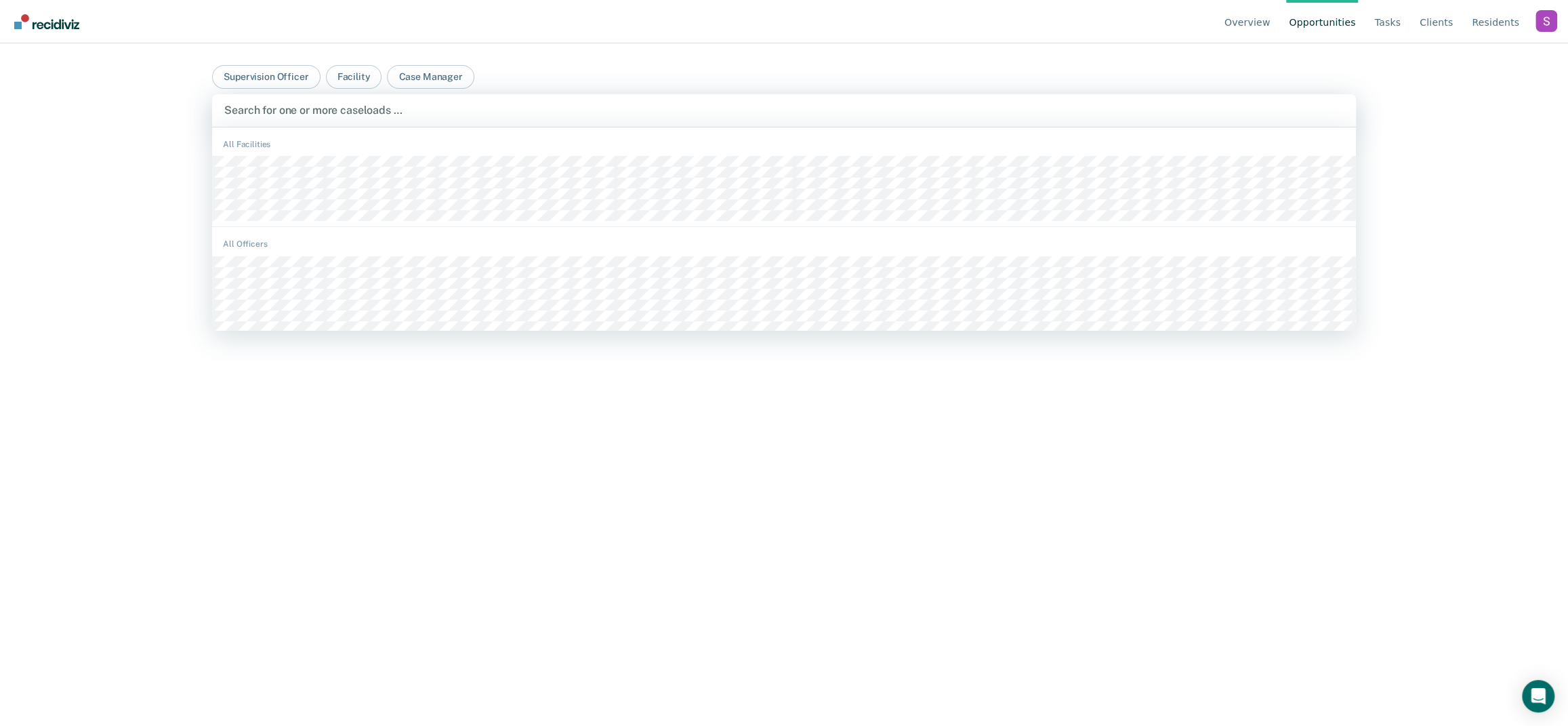
click at [303, 113] on div at bounding box center [784, 110] width 1120 height 15
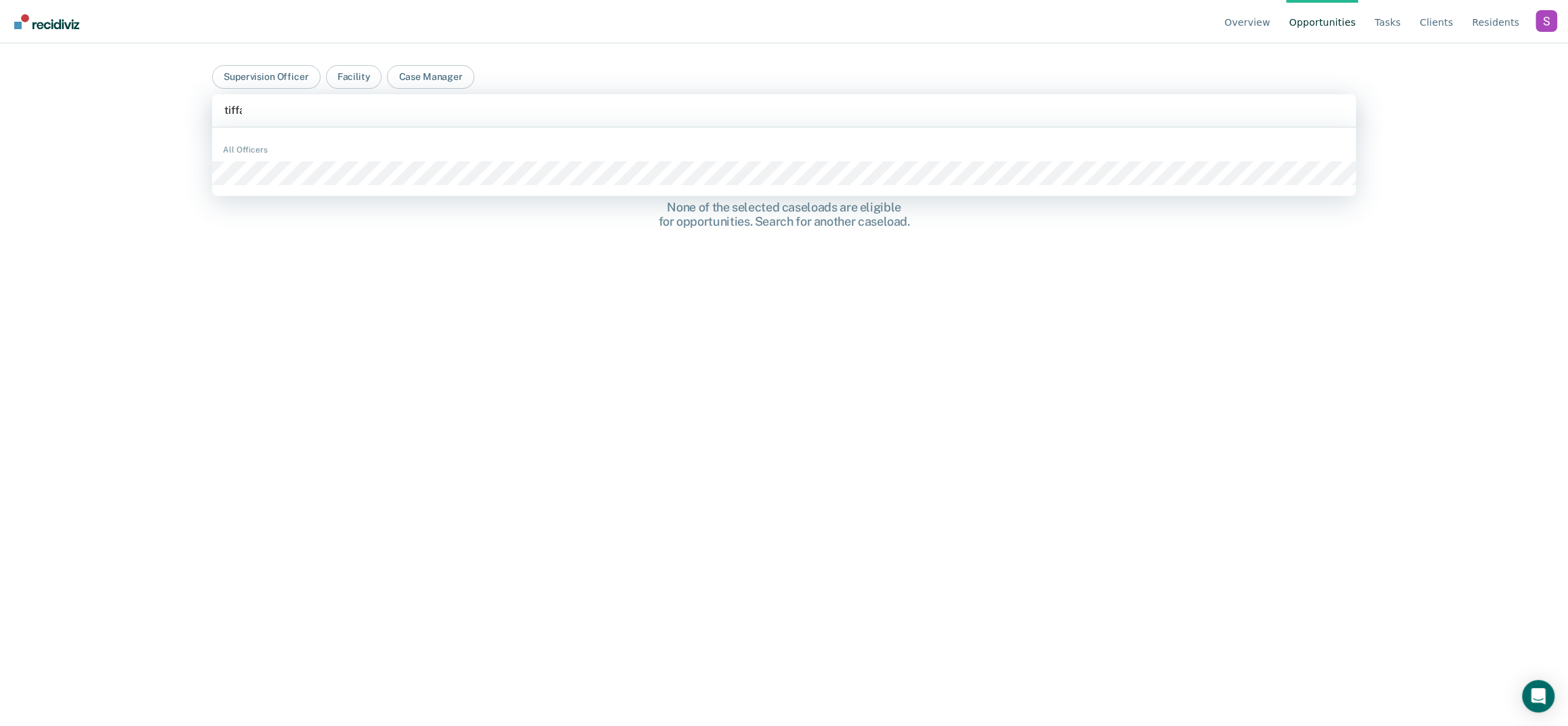
type input "tiffan"
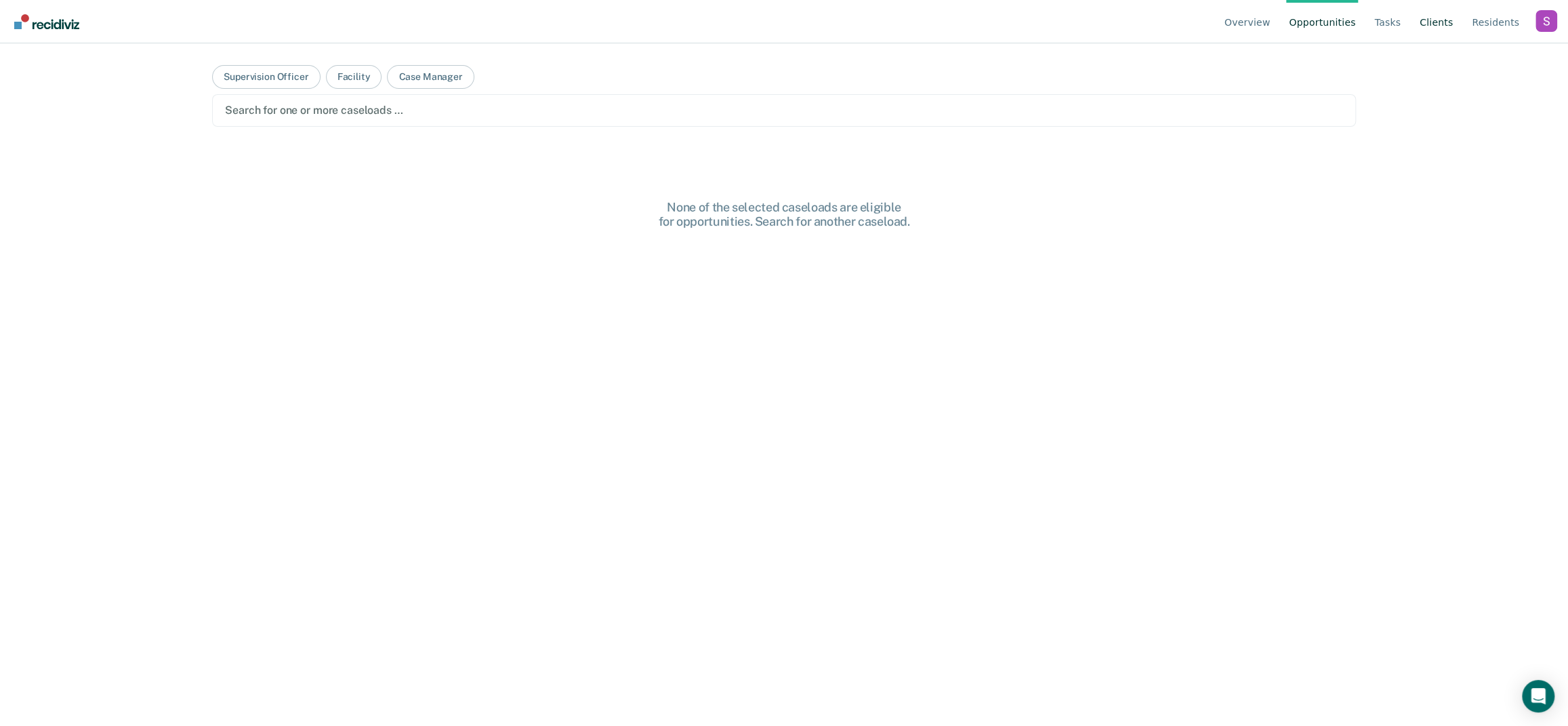
click at [1439, 21] on link "Client s" at bounding box center [1437, 21] width 38 height 44
click at [1397, 22] on link "Tasks" at bounding box center [1396, 21] width 32 height 44
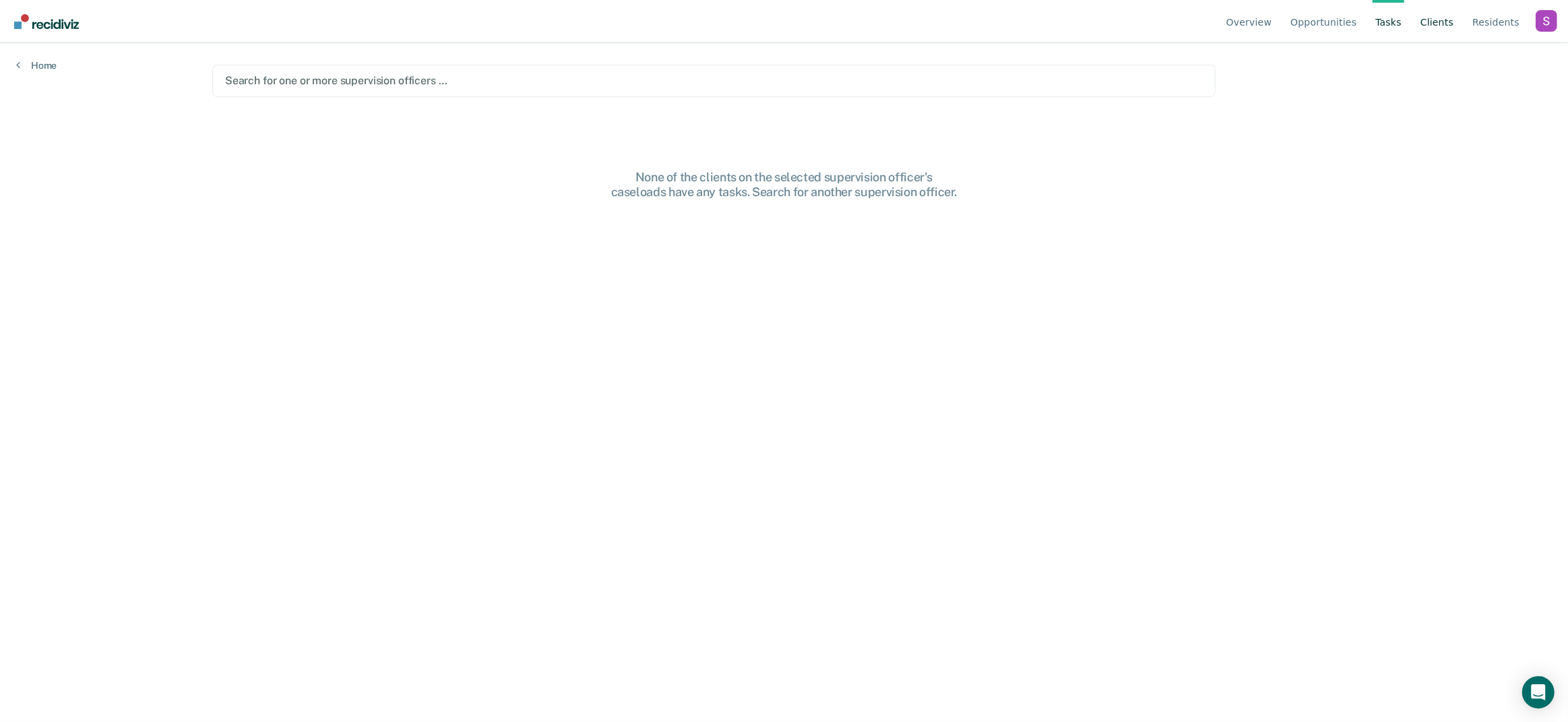
click at [1433, 23] on link "Client s" at bounding box center [1437, 21] width 38 height 43
click at [301, 73] on div at bounding box center [784, 80] width 1118 height 15
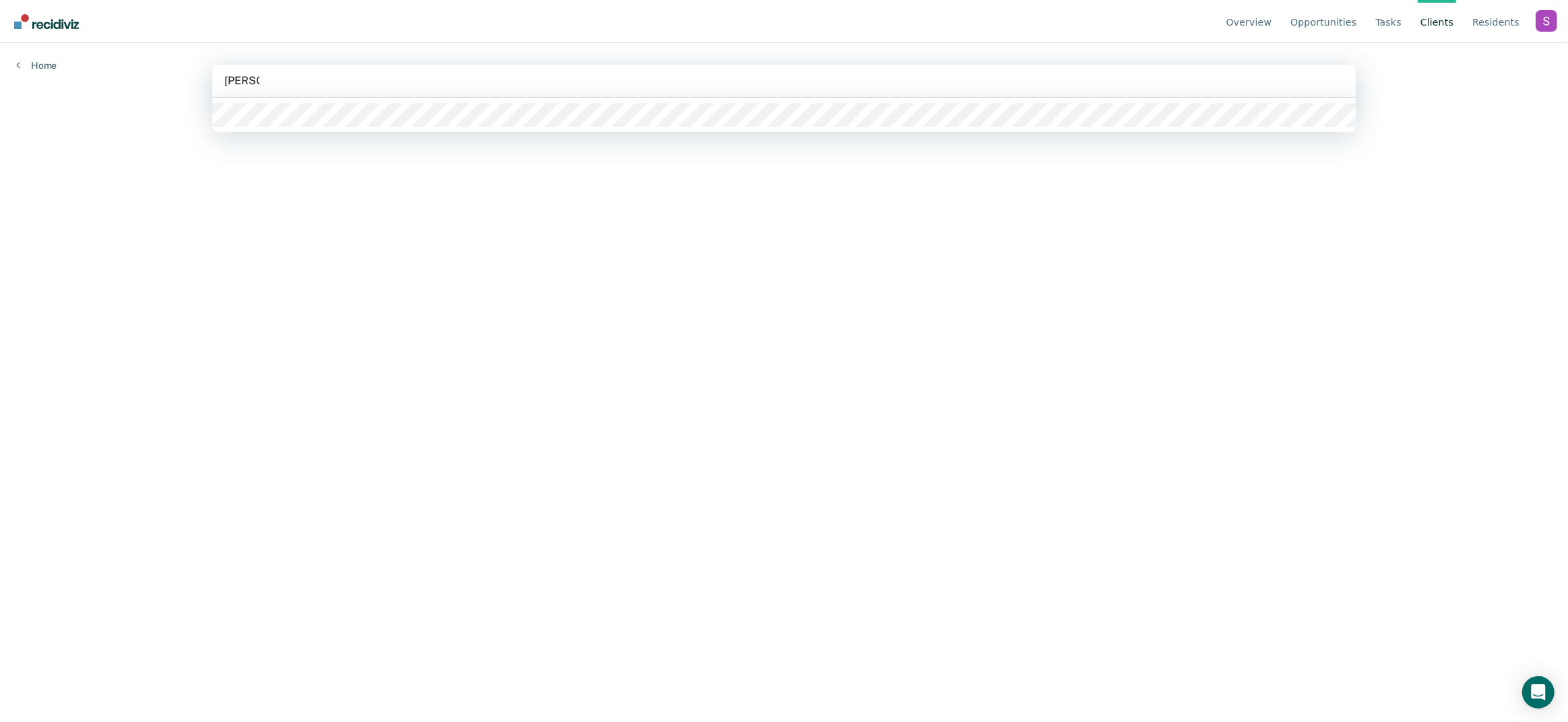
type input "tiffany"
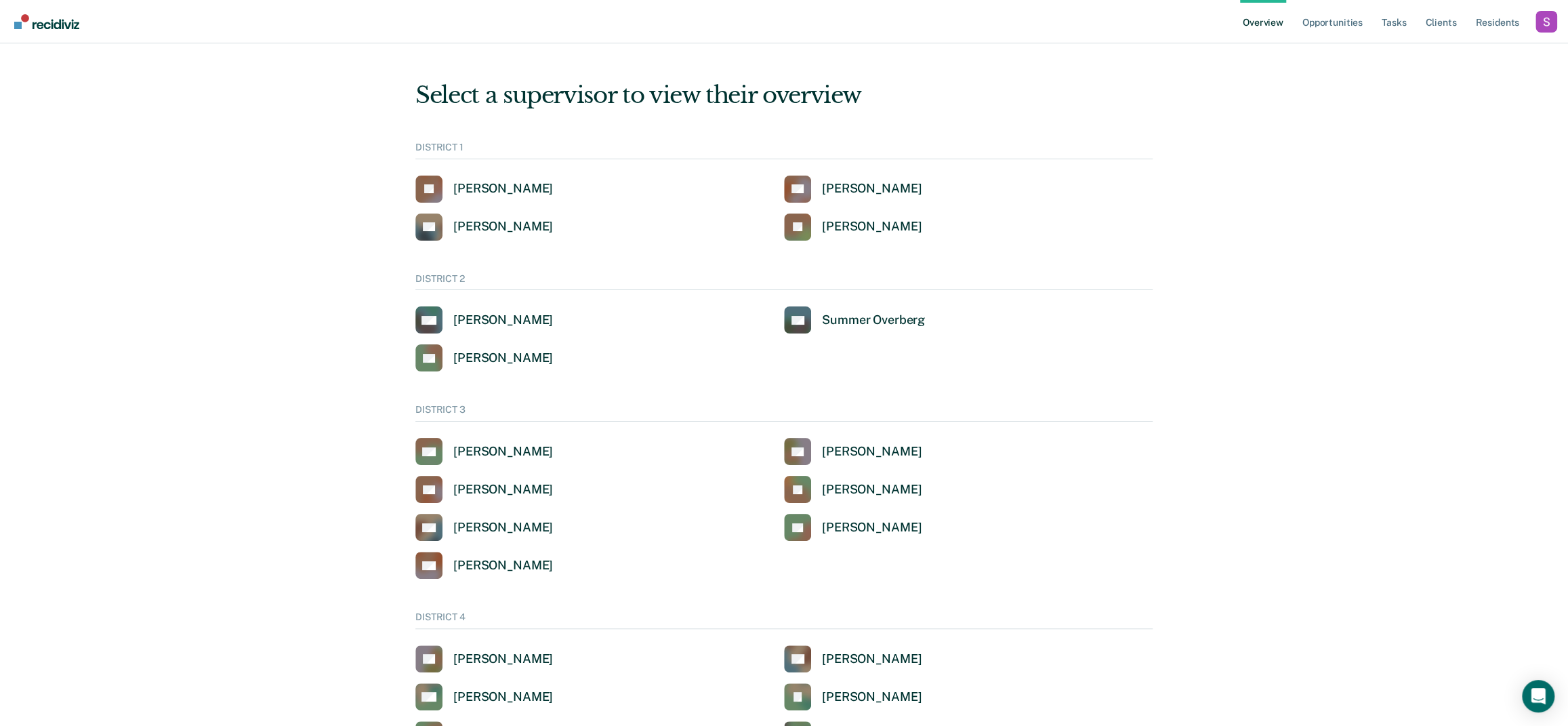
click at [1547, 23] on div "Profile dropdown button" at bounding box center [1546, 21] width 21 height 21
click at [1435, 55] on button "Profile" at bounding box center [1478, 62] width 159 height 21
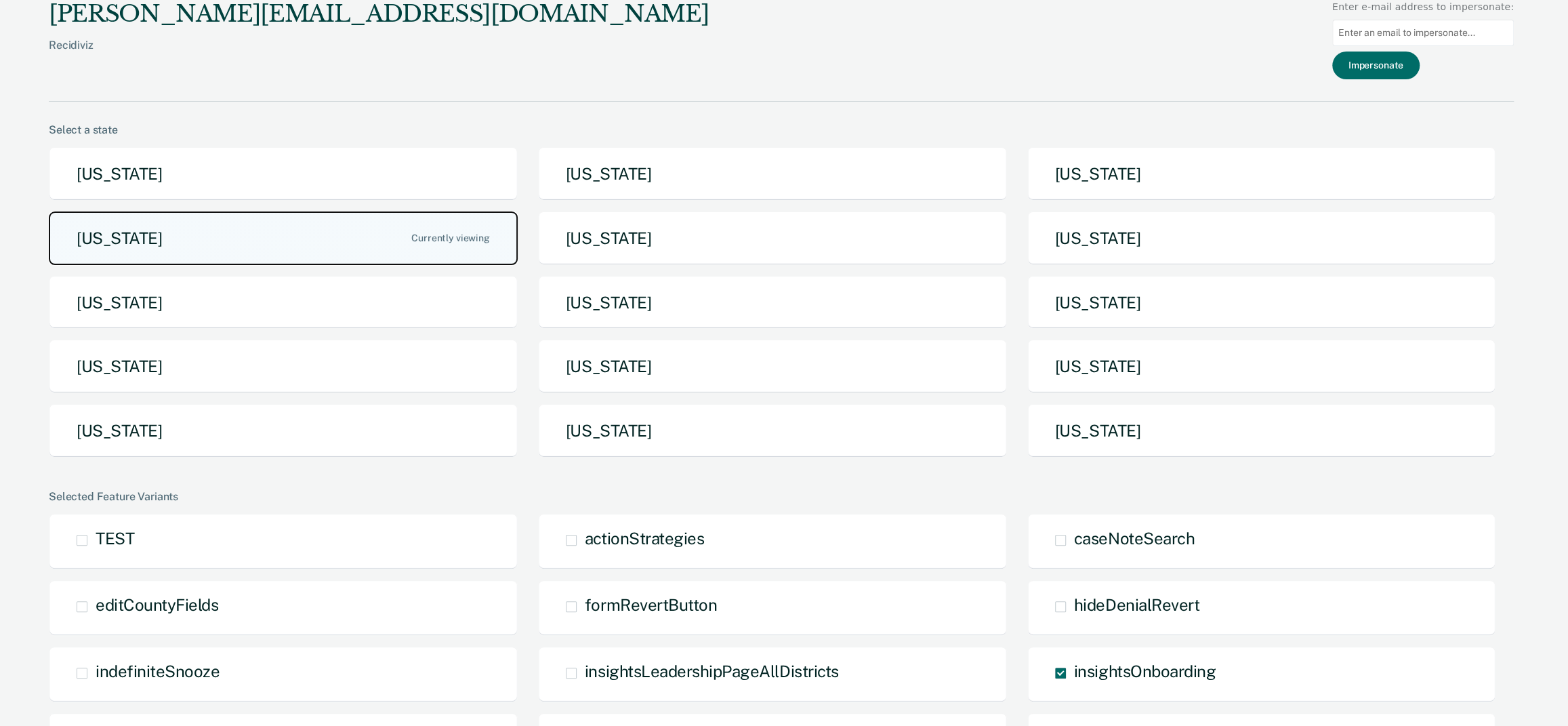
click at [130, 227] on button "[US_STATE]" at bounding box center [283, 238] width 469 height 54
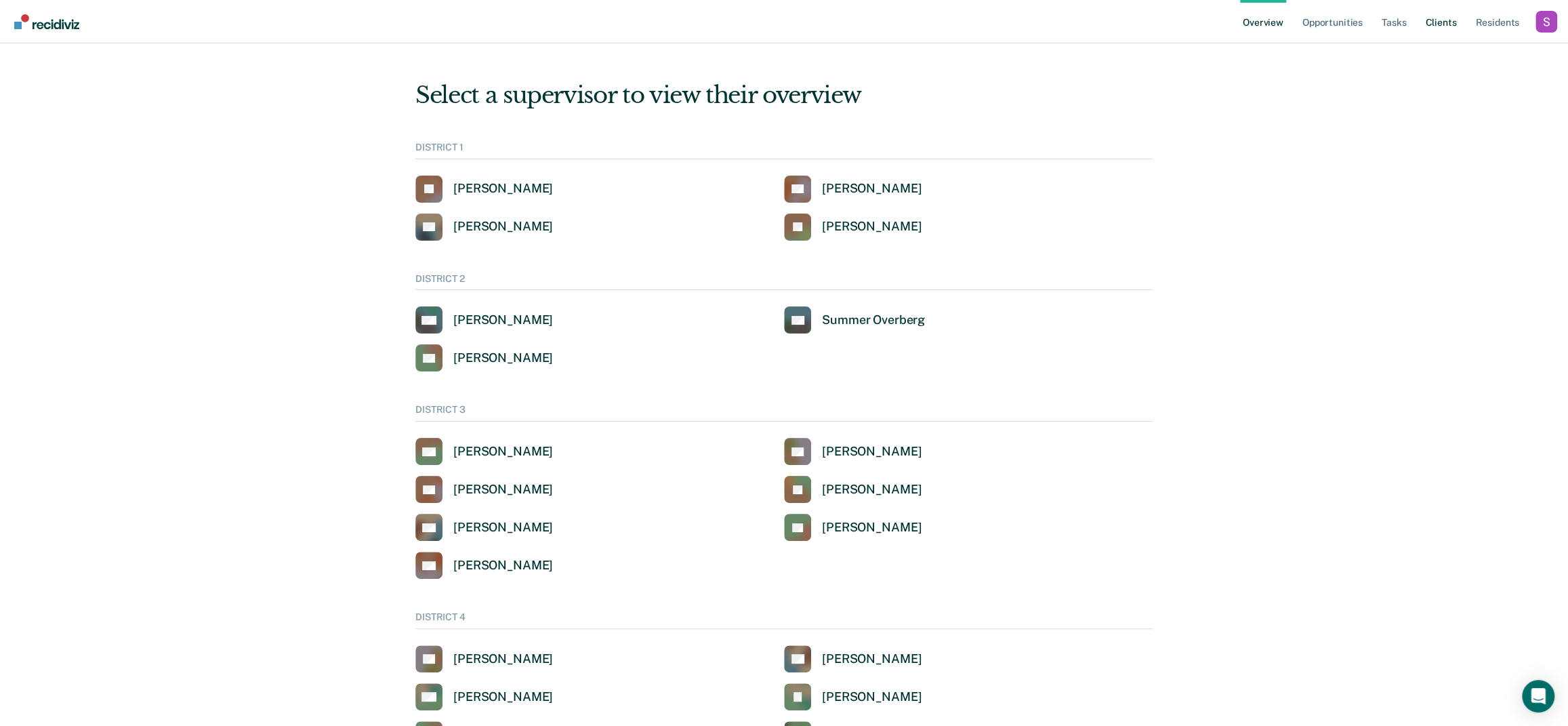
click at [1426, 15] on link "Client s" at bounding box center [1441, 21] width 37 height 44
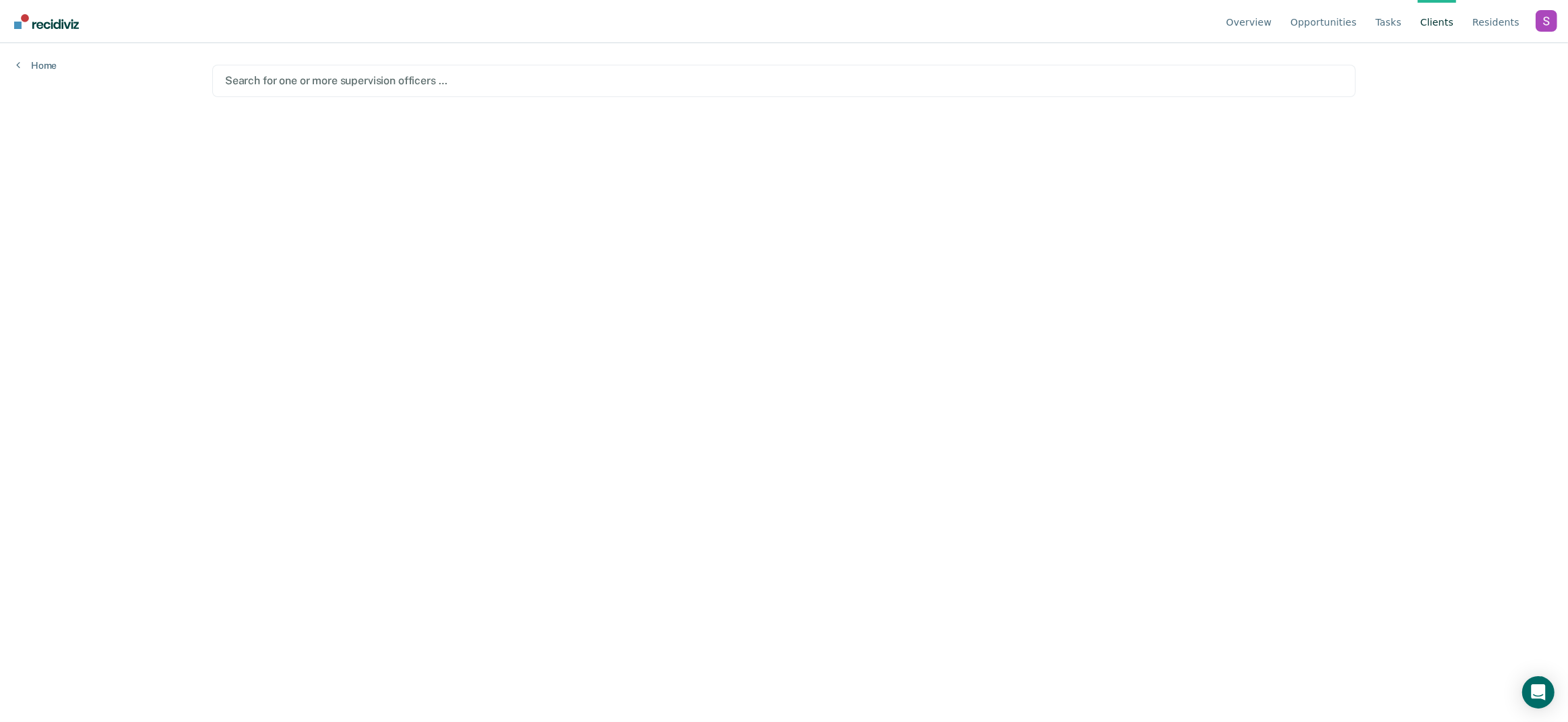
click at [337, 73] on div at bounding box center [784, 80] width 1118 height 15
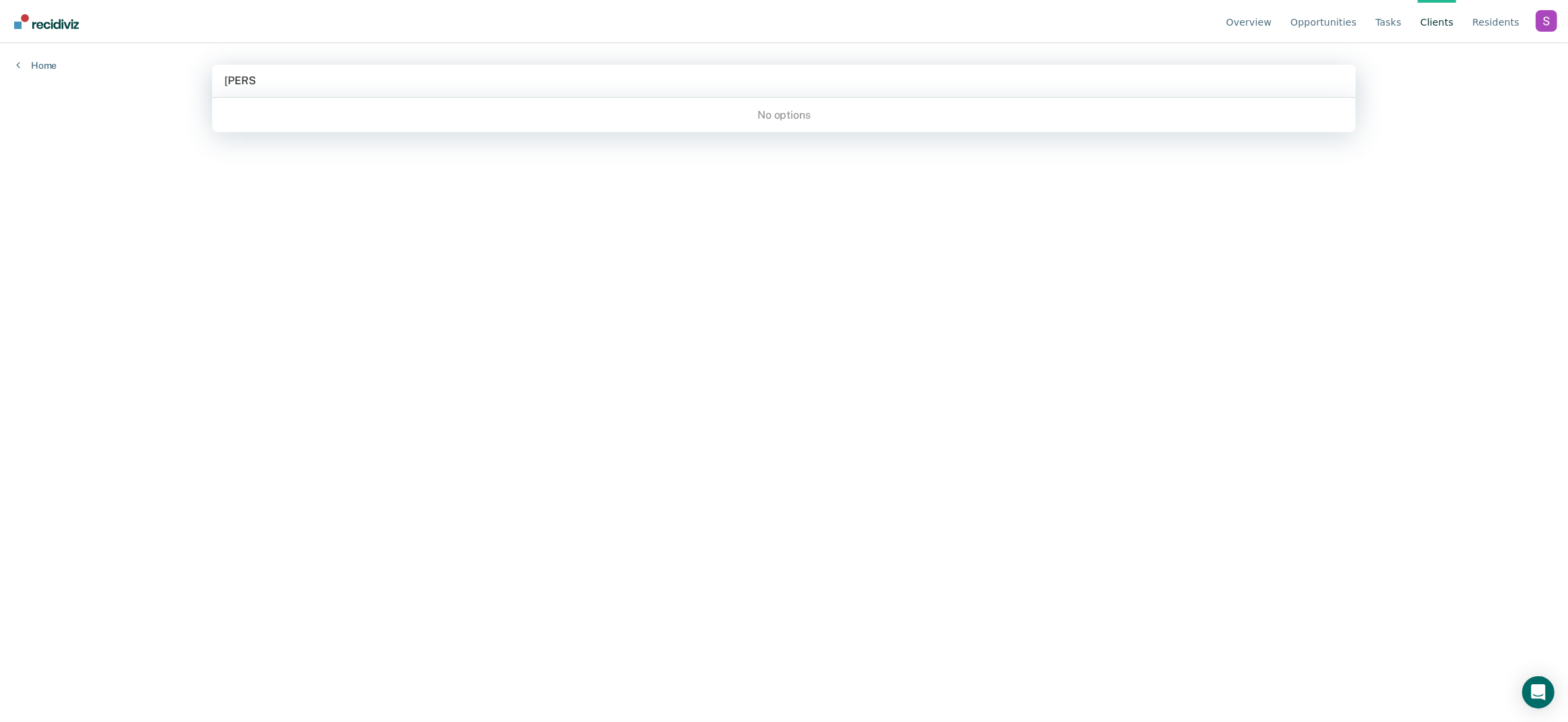
type input "[PERSON_NAME]"
type input "mul"
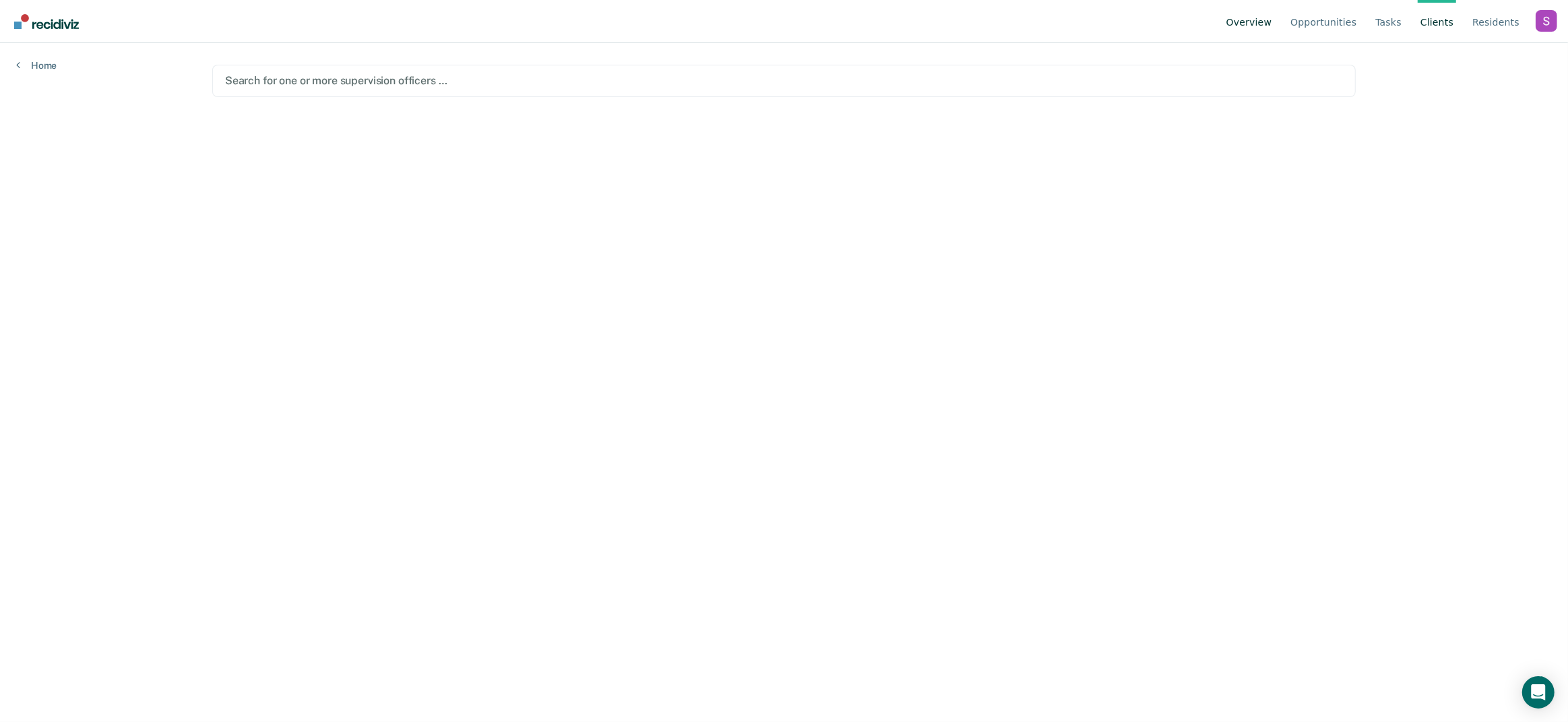
click at [1275, 21] on link "Overview" at bounding box center [1250, 21] width 51 height 43
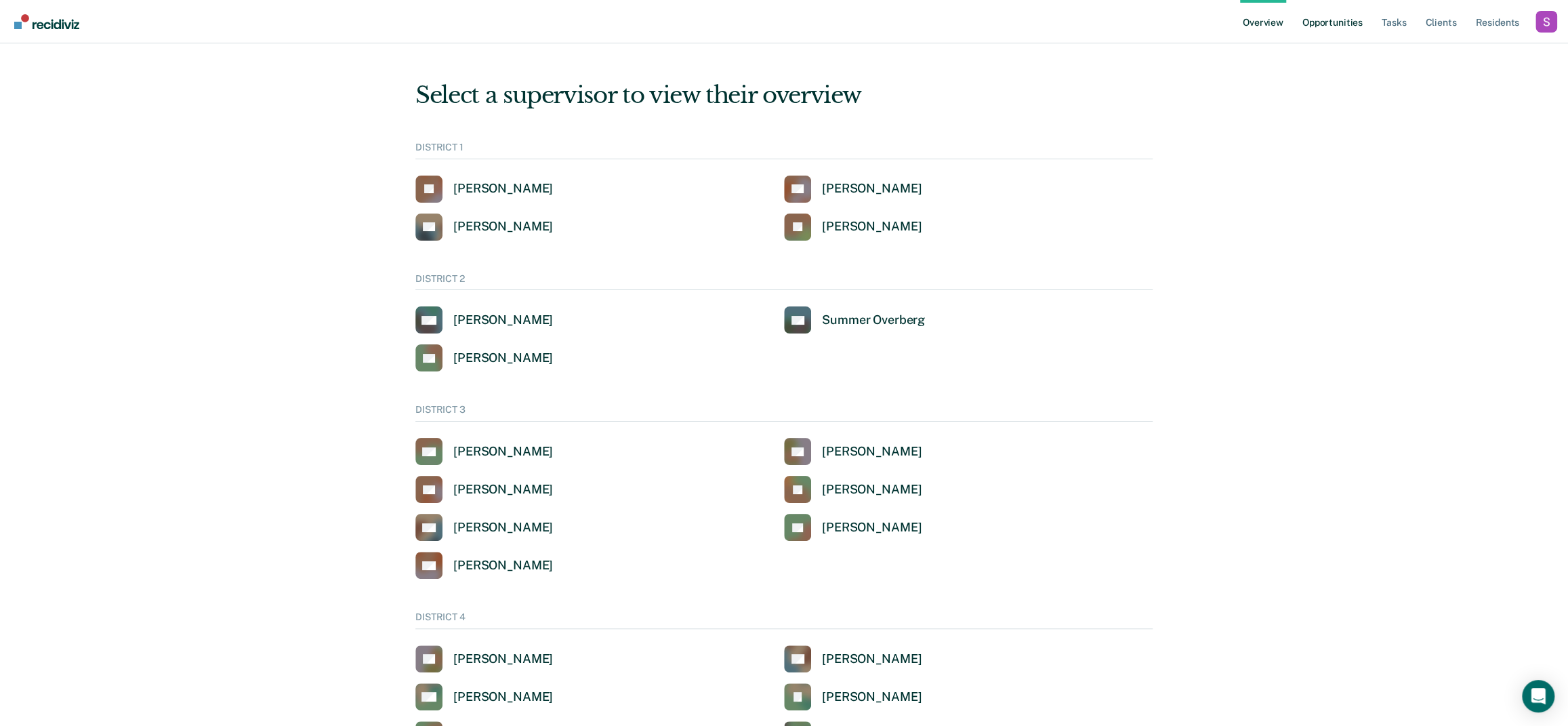
click at [1305, 22] on link "Opportunities" at bounding box center [1333, 21] width 66 height 44
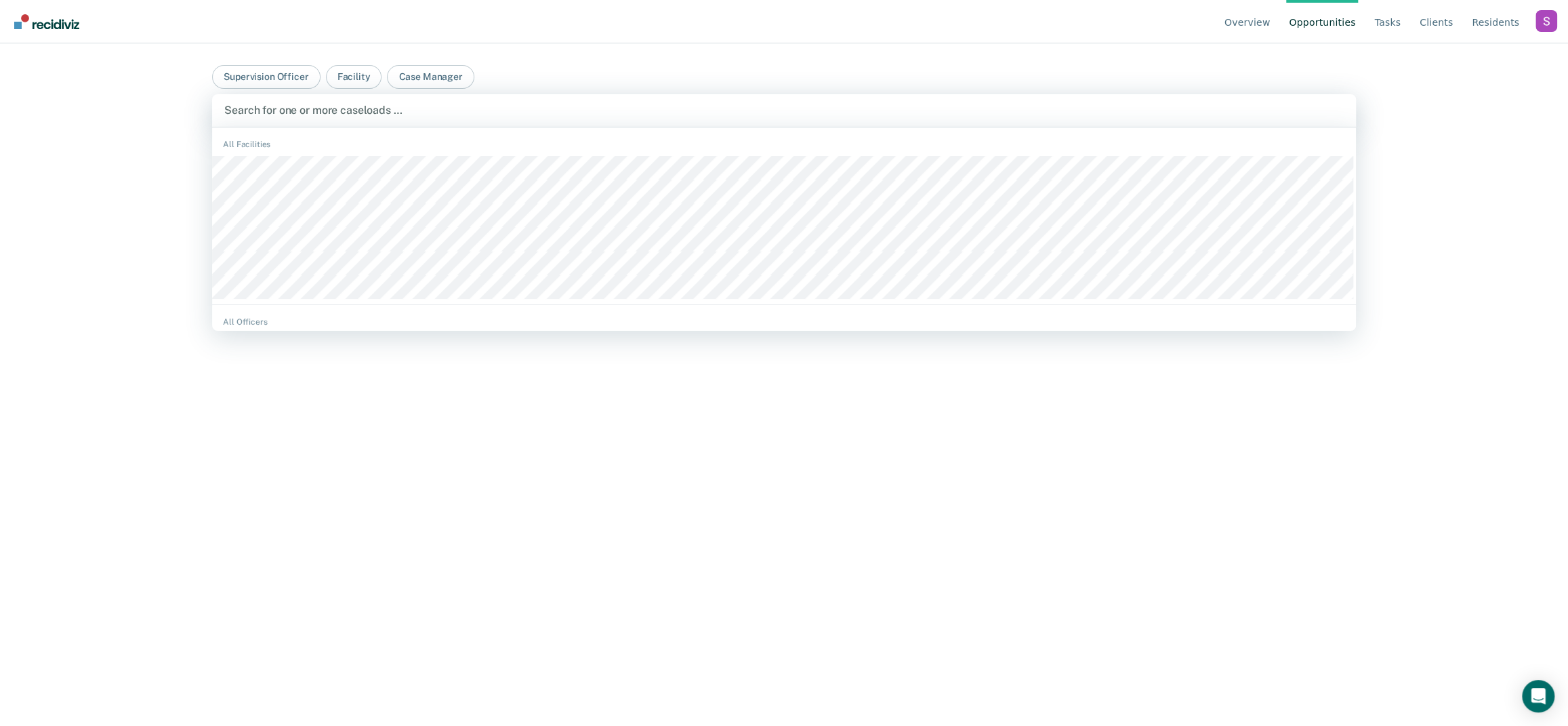
click at [467, 101] on div "Search for one or more caseloads …" at bounding box center [784, 110] width 1123 height 18
type input "t"
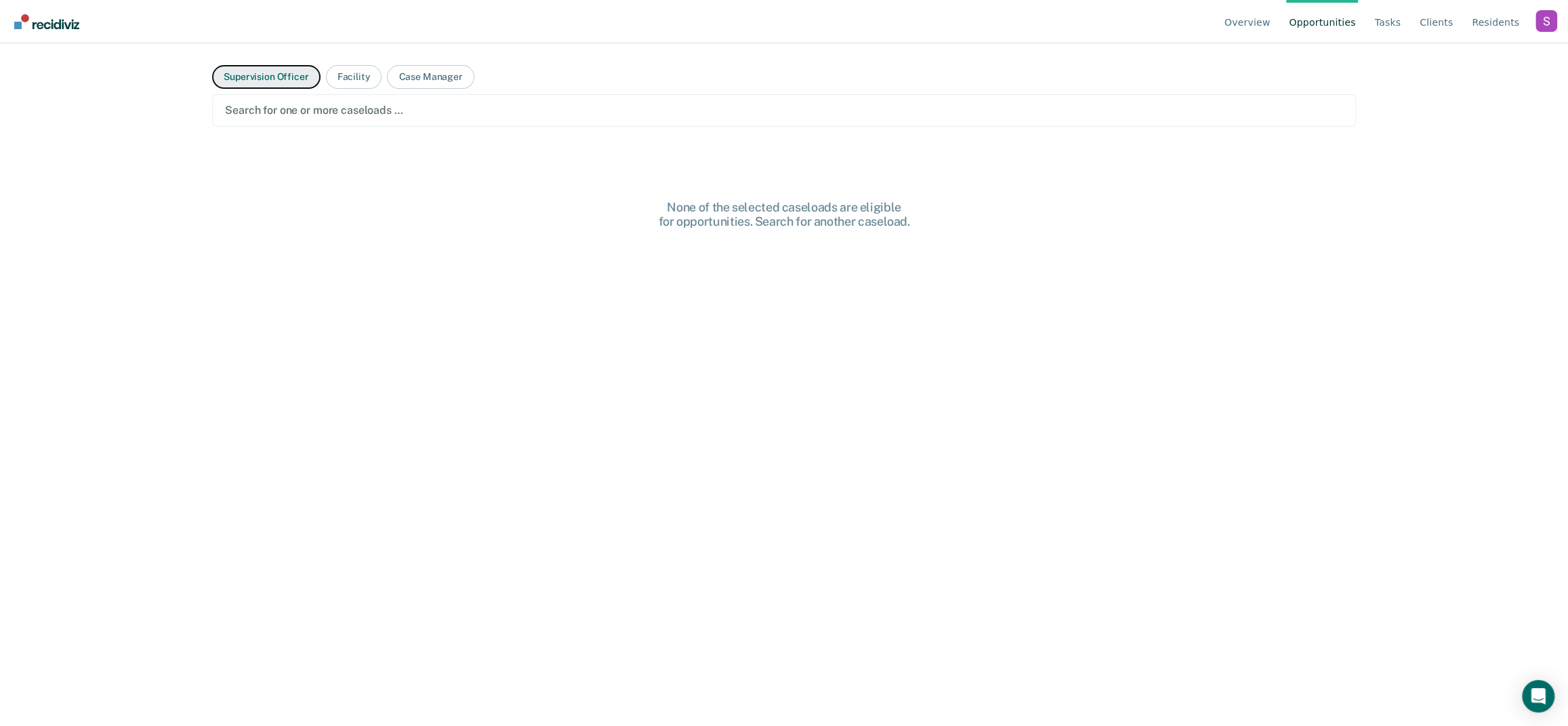
click at [307, 78] on button "Supervision Officer" at bounding box center [266, 77] width 108 height 24
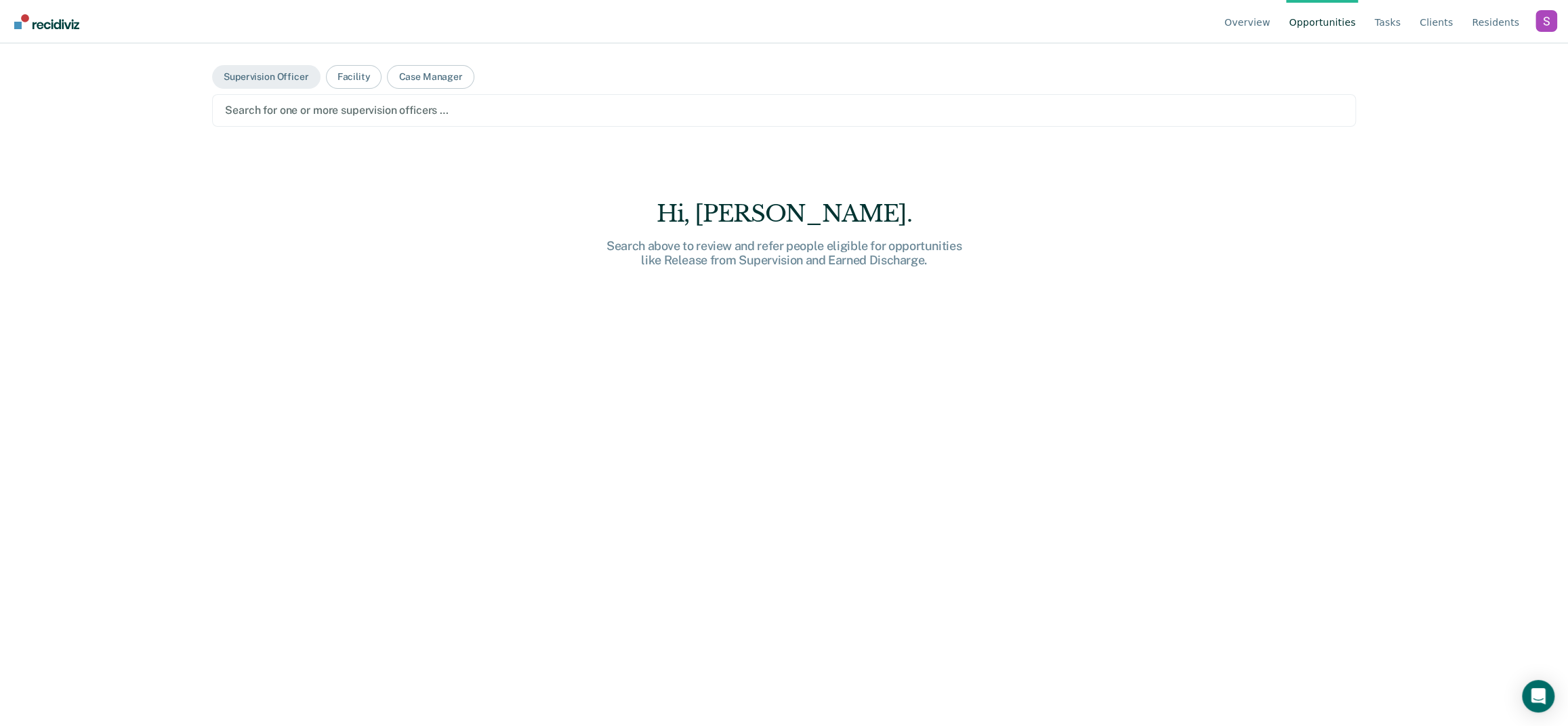
click at [341, 110] on div at bounding box center [784, 110] width 1118 height 15
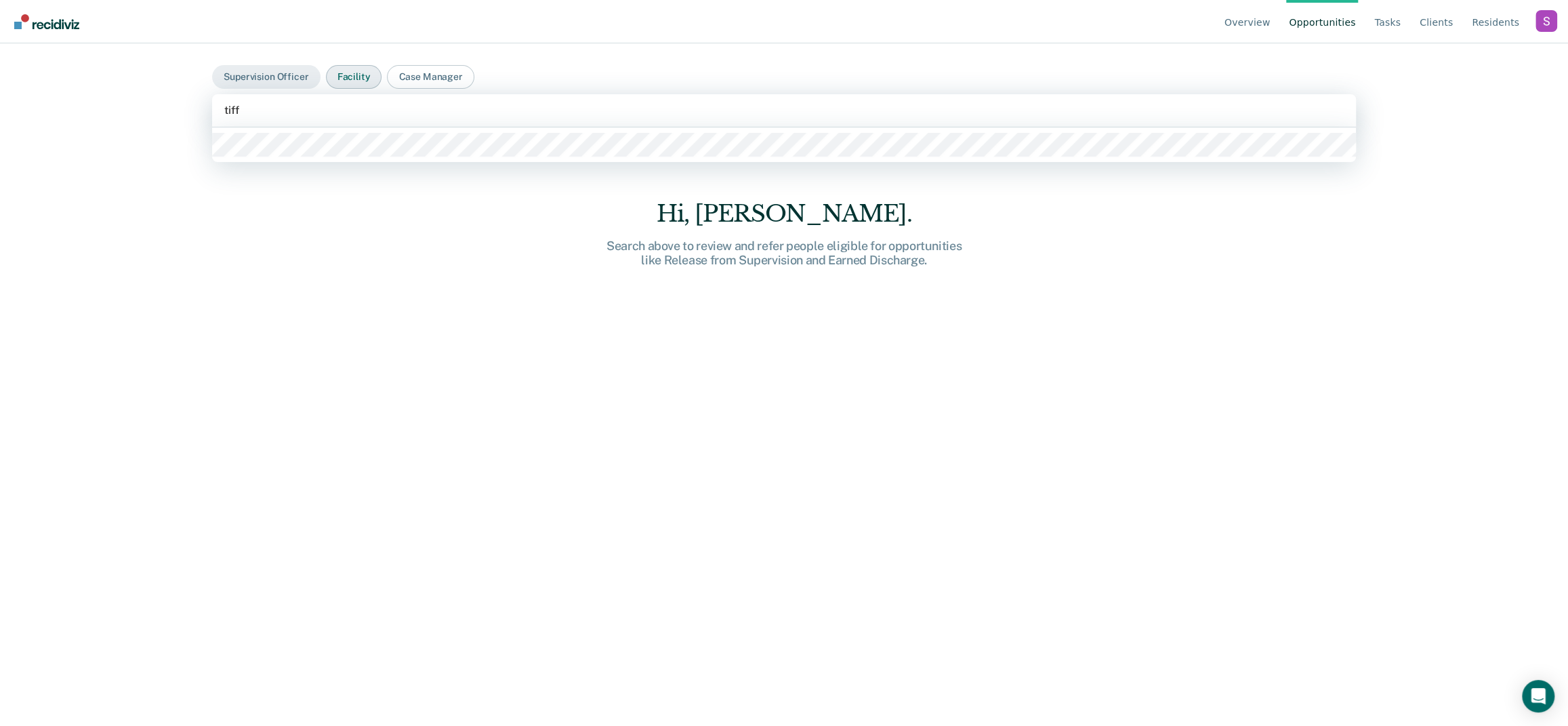
type input "tiff"
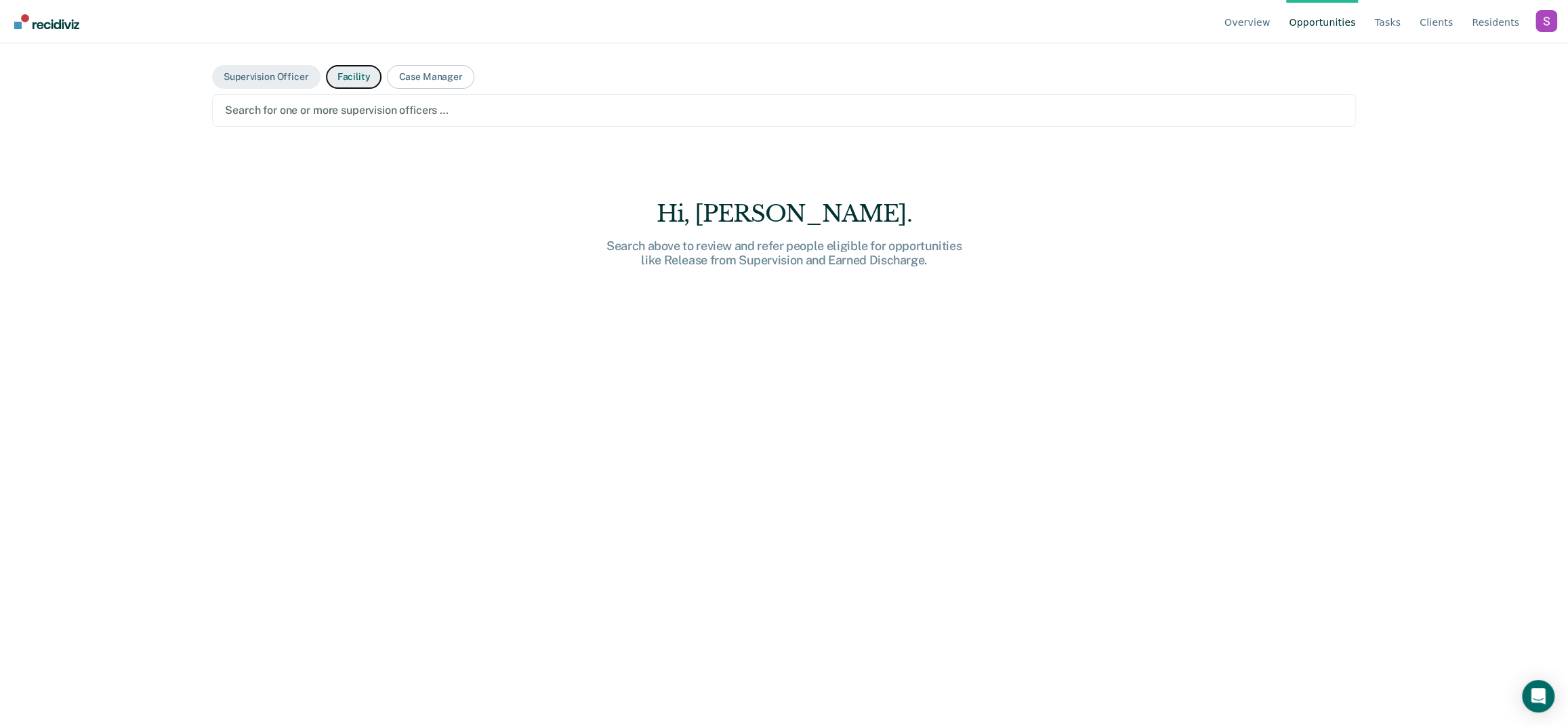
click at [359, 86] on button "Facility" at bounding box center [354, 77] width 56 height 24
click at [341, 103] on div at bounding box center [784, 110] width 1118 height 15
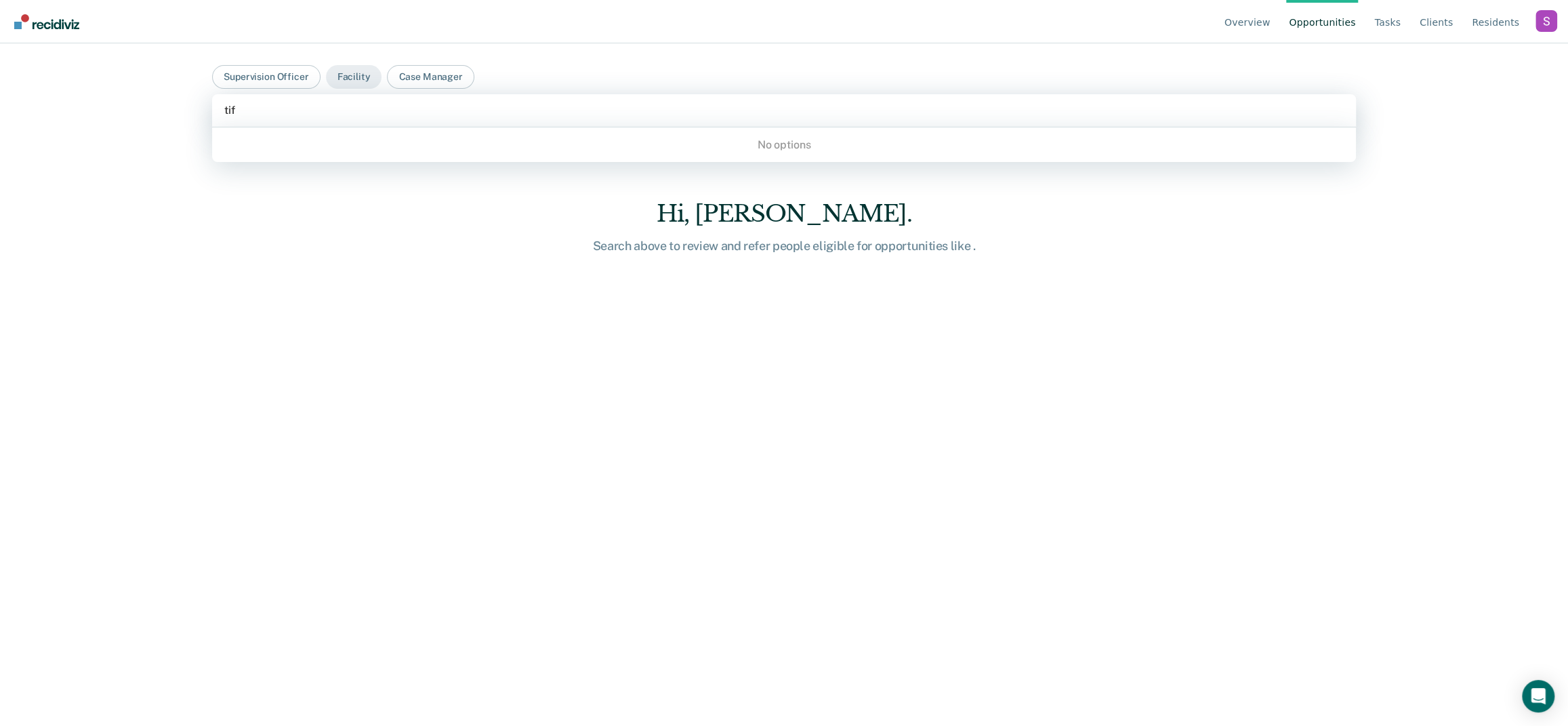
type input "tiff"
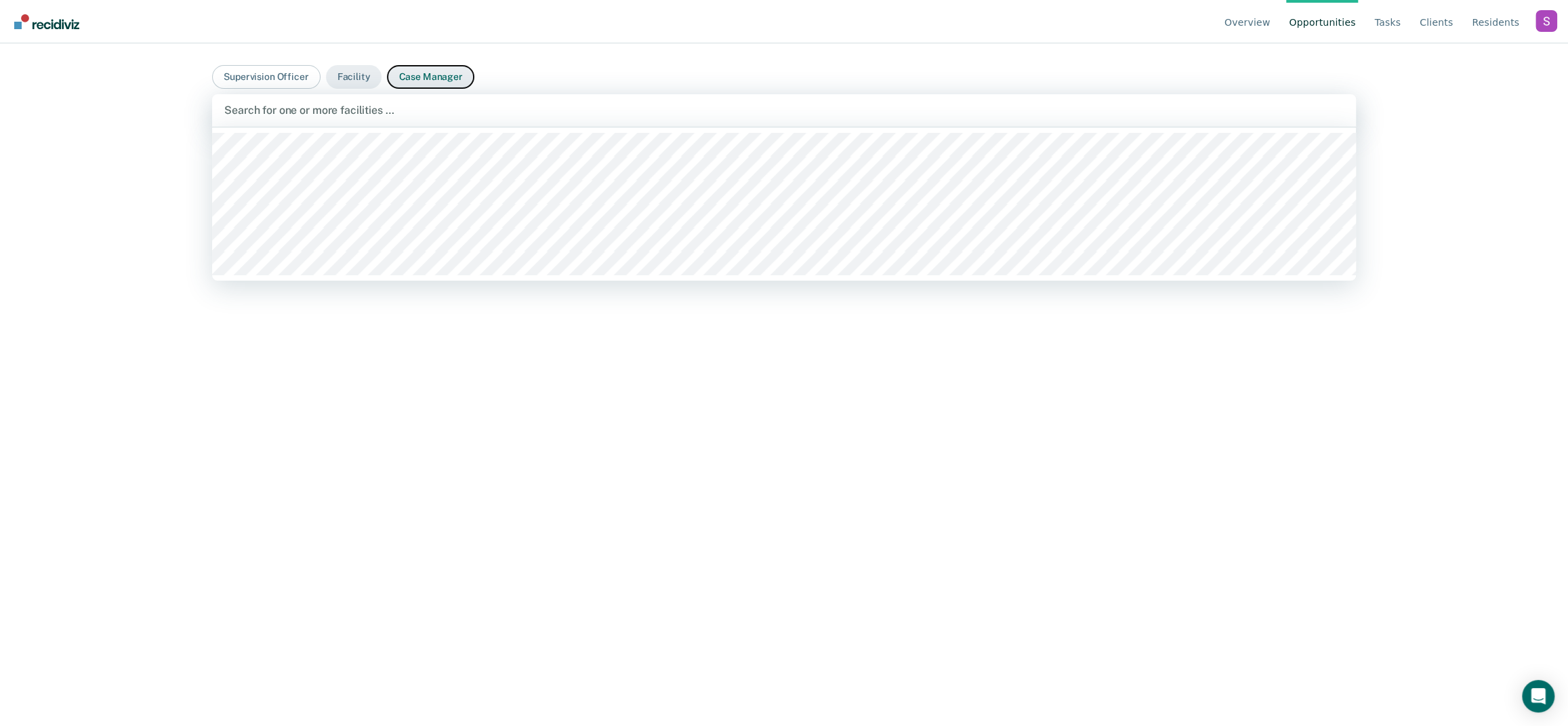
click at [437, 74] on button "Case Manager" at bounding box center [431, 77] width 87 height 24
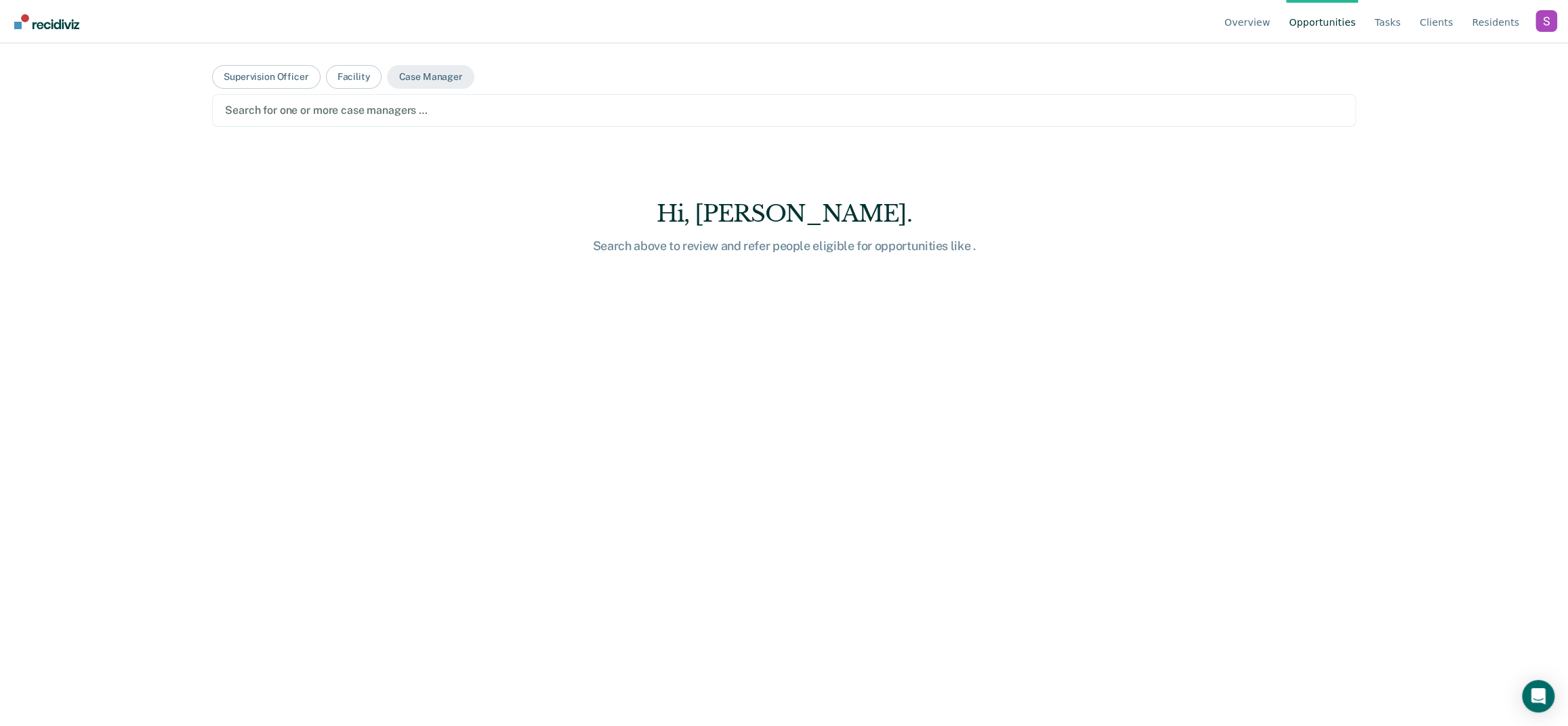
click at [304, 112] on div at bounding box center [784, 110] width 1118 height 15
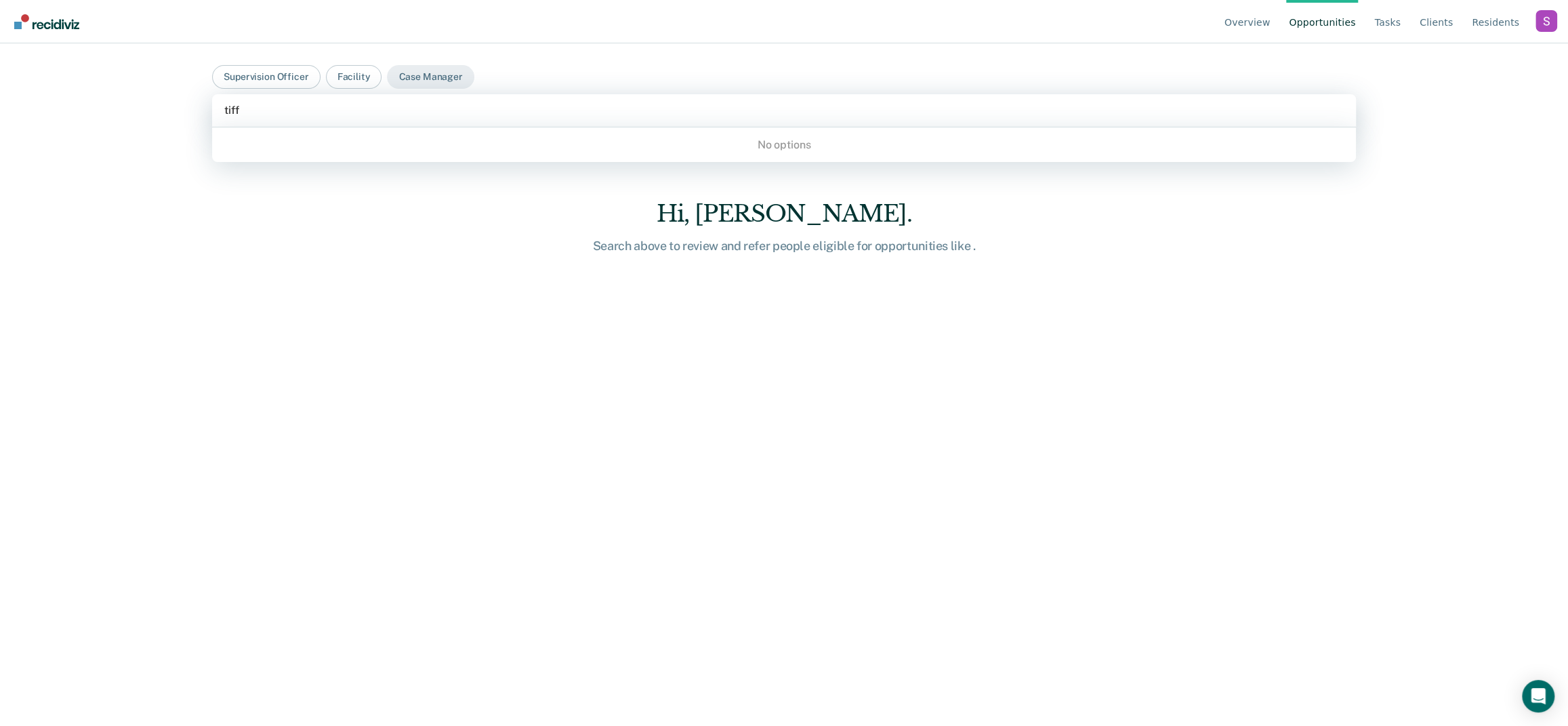
type input "tiffa"
